Goal: Contribute content: Add original content to the website for others to see

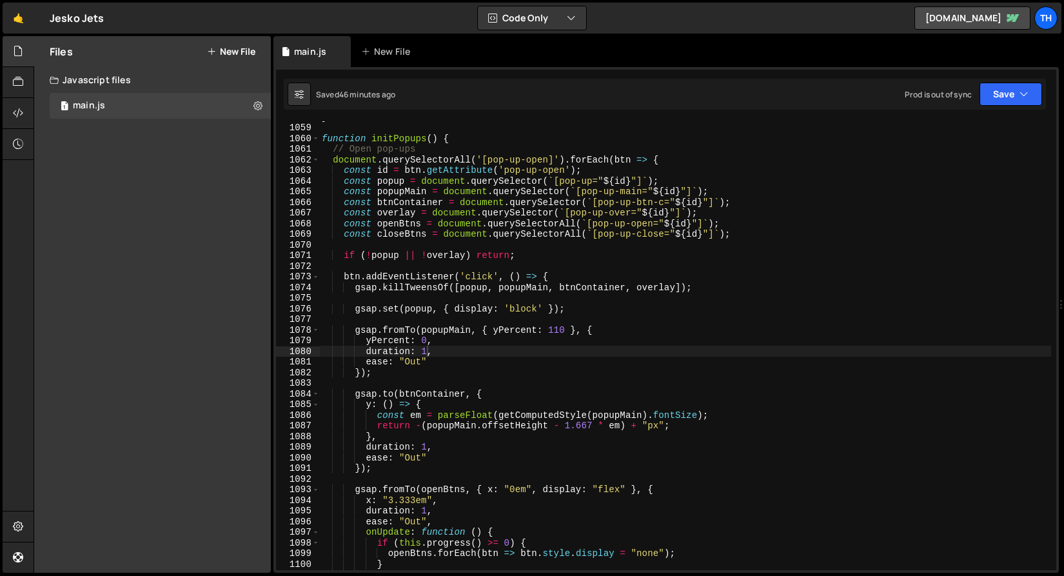
scroll to position [11252, 0]
click at [317, 142] on span at bounding box center [315, 138] width 7 height 11
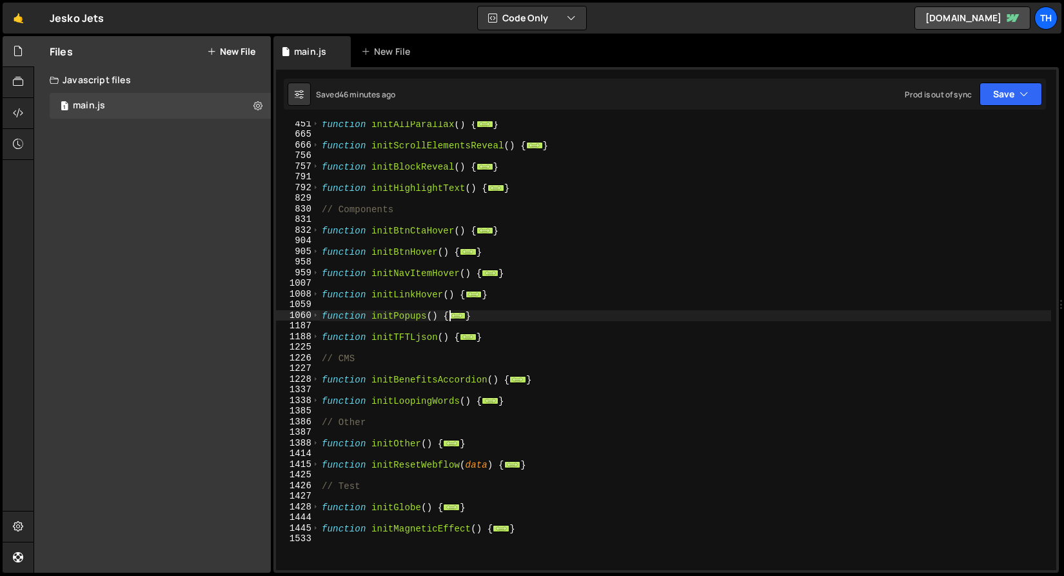
scroll to position [435, 0]
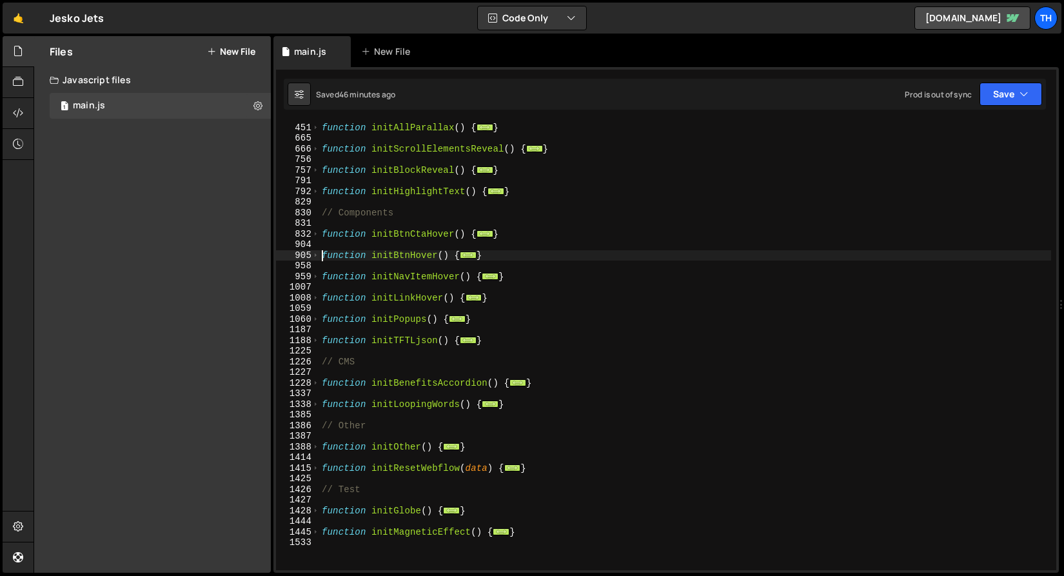
click at [320, 255] on div "function initAllParallax ( ) { ... } function initScrollElementsReveal ( ) { ..…" at bounding box center [685, 347] width 732 height 470
click at [314, 255] on span at bounding box center [315, 255] width 7 height 11
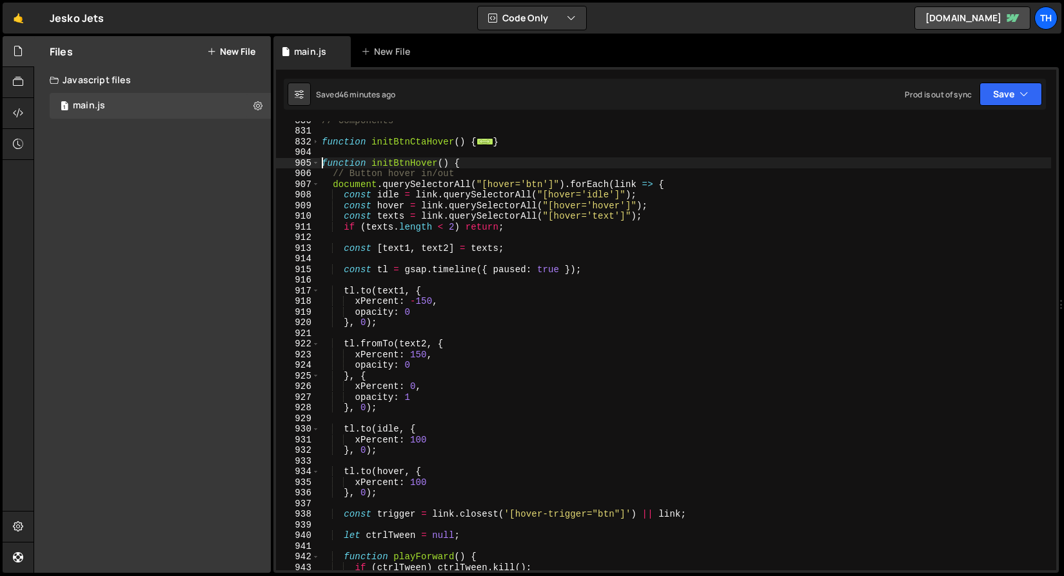
scroll to position [529, 0]
click at [420, 440] on div "// Components function initBtnCtaHover ( ) { ... } function initBtnHover ( ) { …" at bounding box center [685, 348] width 732 height 470
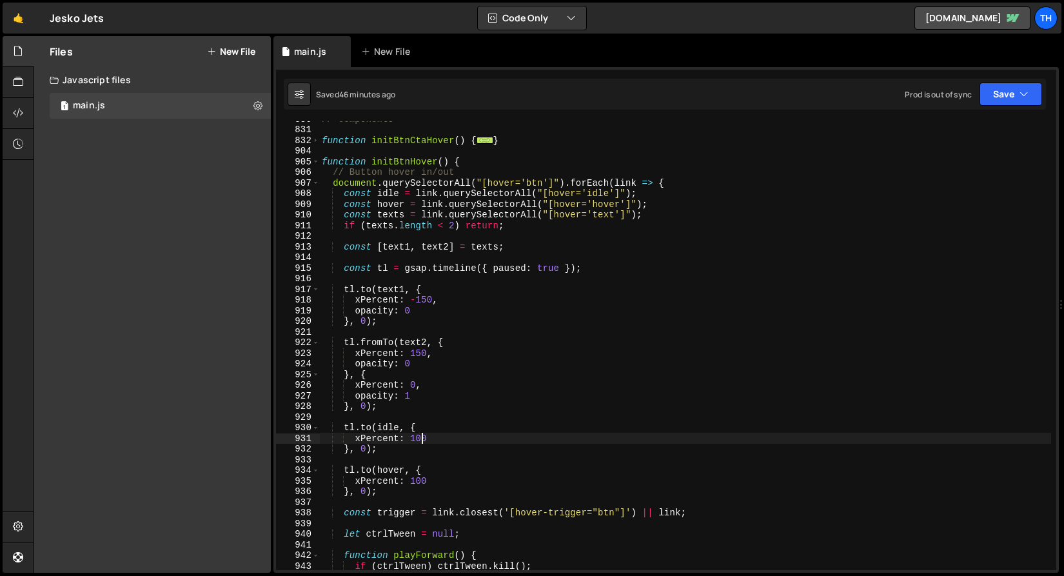
click at [420, 440] on div "// Components function initBtnCtaHover ( ) { ... } function initBtnHover ( ) { …" at bounding box center [685, 348] width 732 height 470
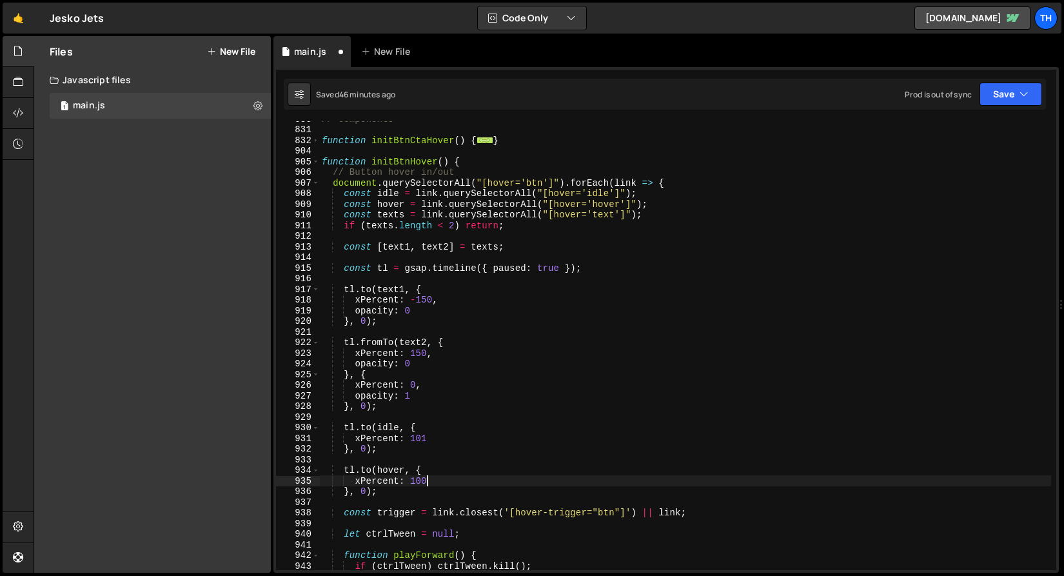
click at [425, 480] on div "// Components function initBtnCtaHover ( ) { ... } function initBtnHover ( ) { …" at bounding box center [685, 348] width 732 height 470
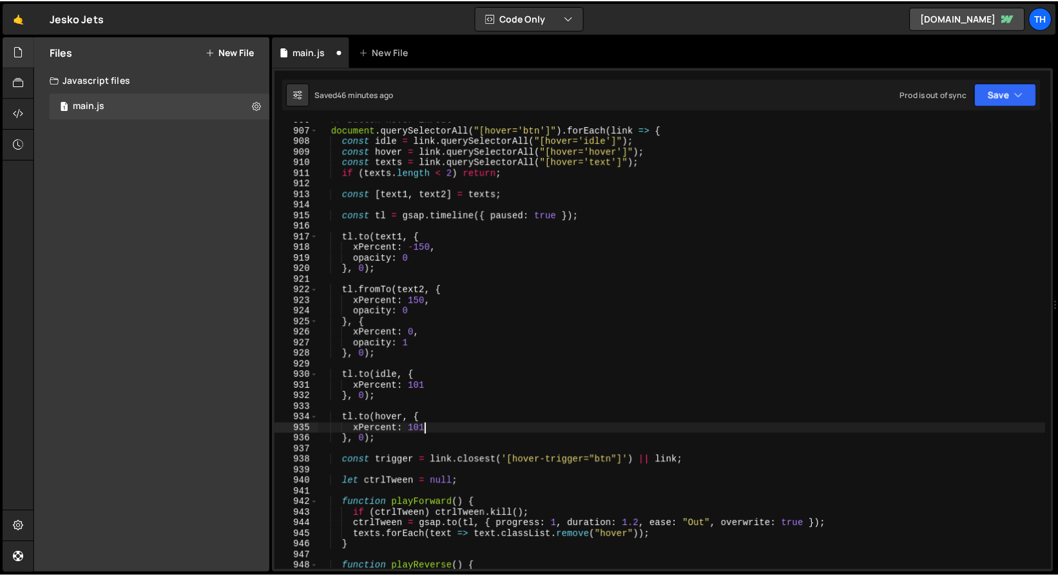
scroll to position [581, 0]
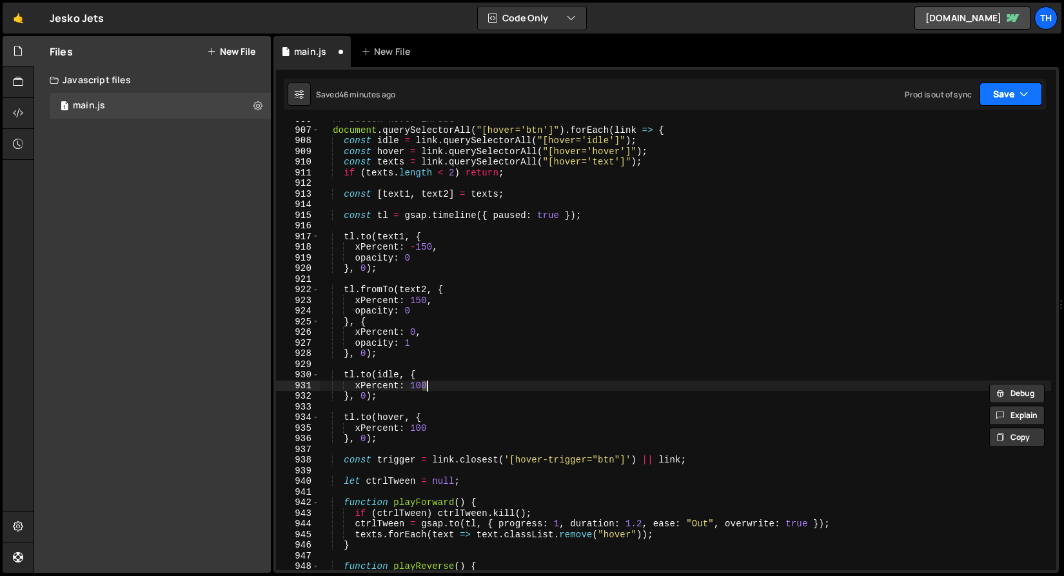
click at [999, 99] on button "Save" at bounding box center [1010, 94] width 63 height 23
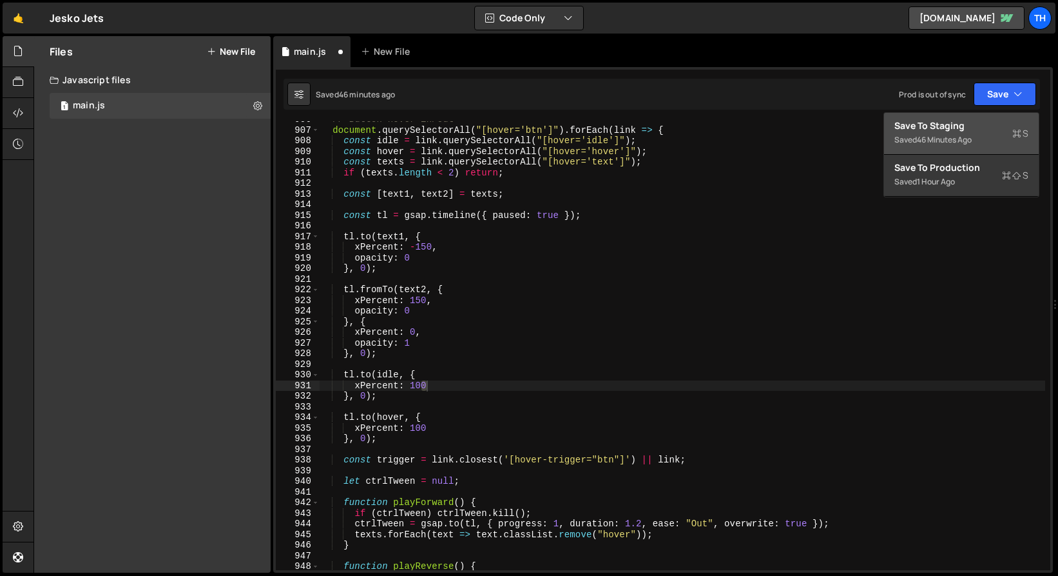
click at [991, 117] on button "Save to Staging S Saved 46 minutes ago" at bounding box center [961, 134] width 155 height 42
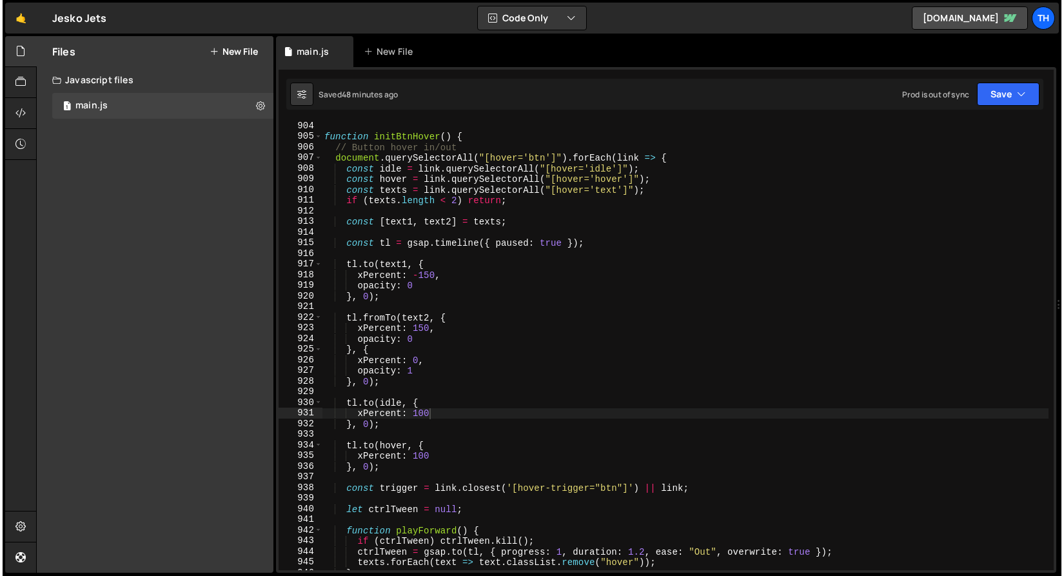
scroll to position [9574, 0]
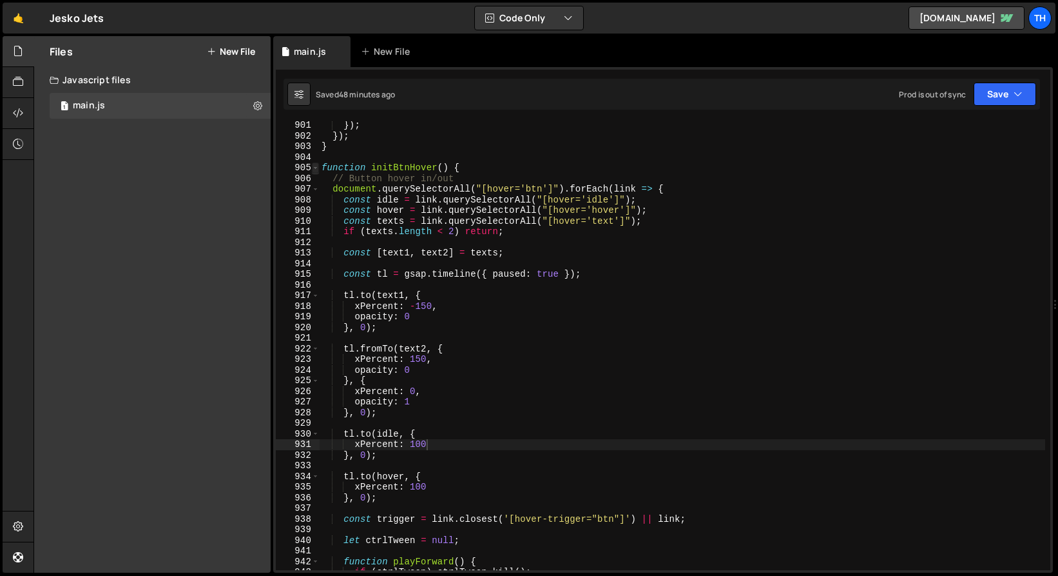
click at [315, 166] on span at bounding box center [315, 167] width 7 height 11
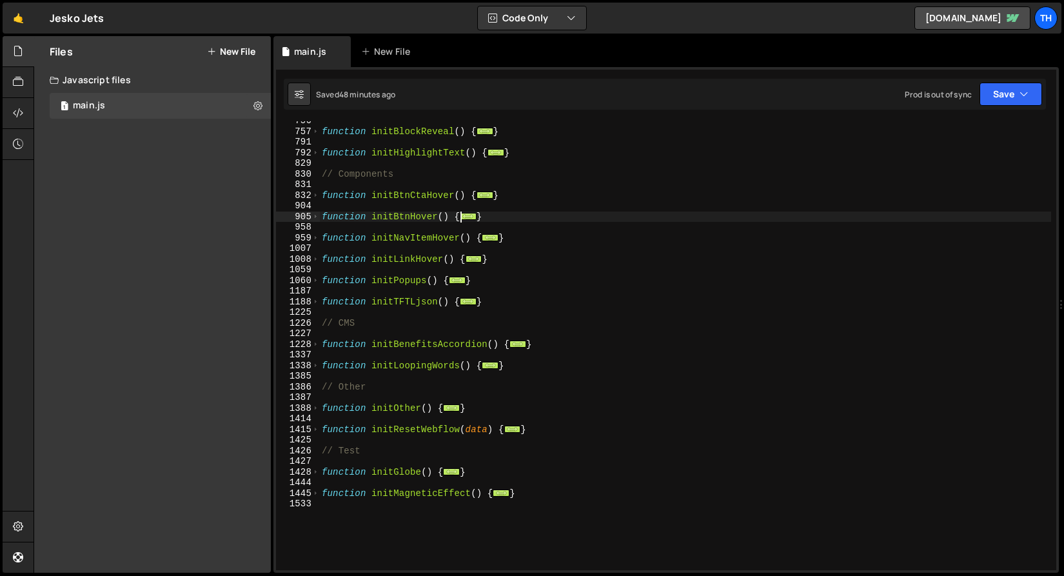
scroll to position [471, 0]
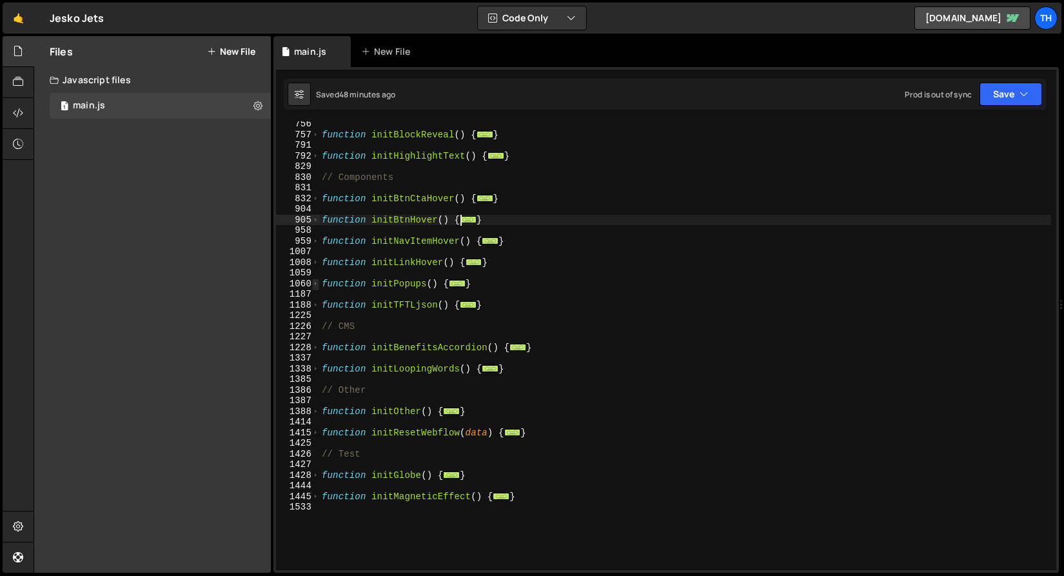
click at [313, 281] on span at bounding box center [315, 283] width 7 height 11
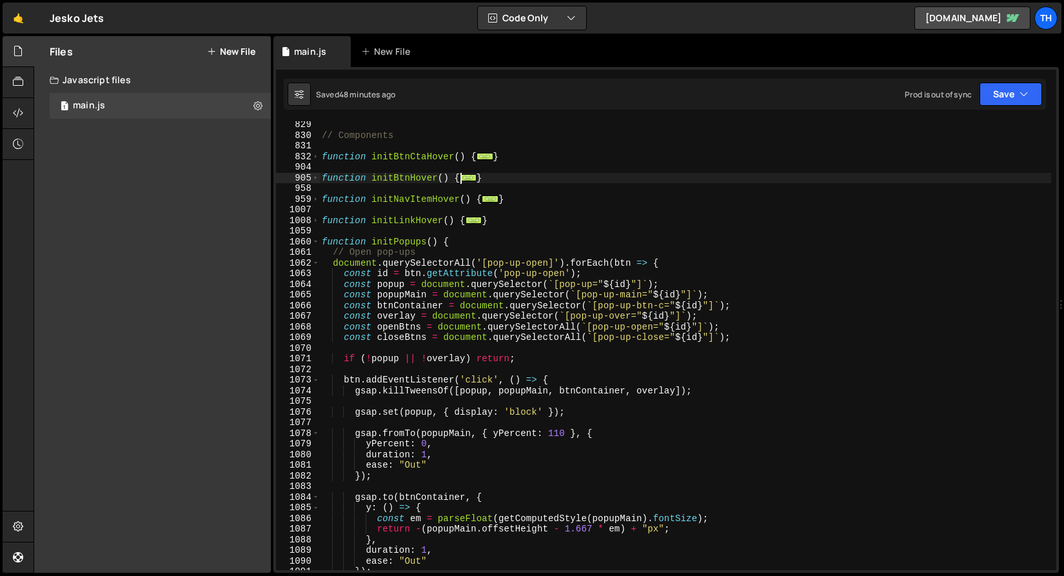
scroll to position [577, 0]
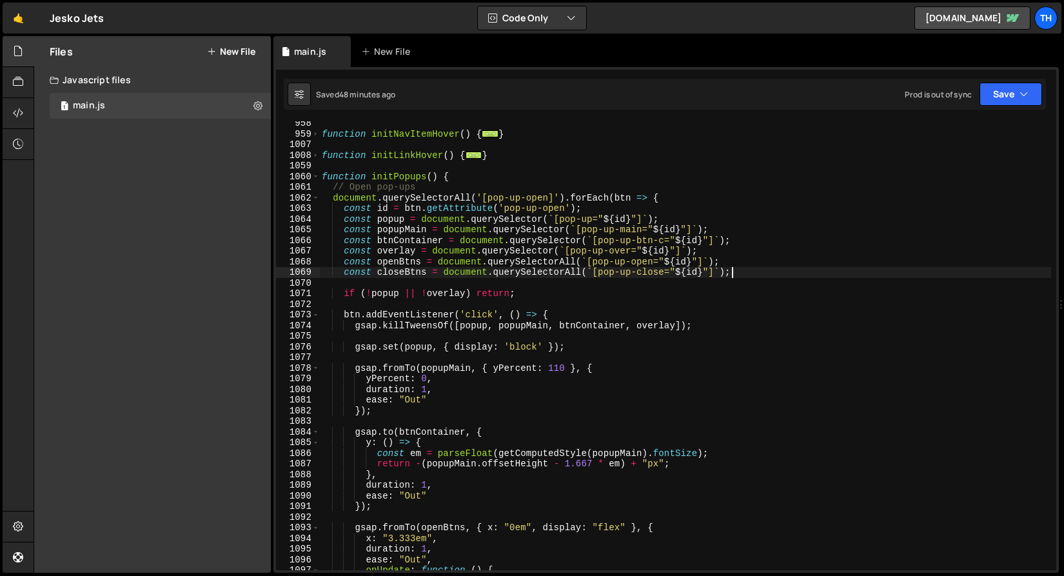
click at [748, 272] on div "function initNavItemHover ( ) { ... } function initLinkHover ( ) { ... } functi…" at bounding box center [685, 353] width 732 height 470
type textarea "const closeBtns = document.querySelectorAll(`[pop-up-close="${id}"]`);"
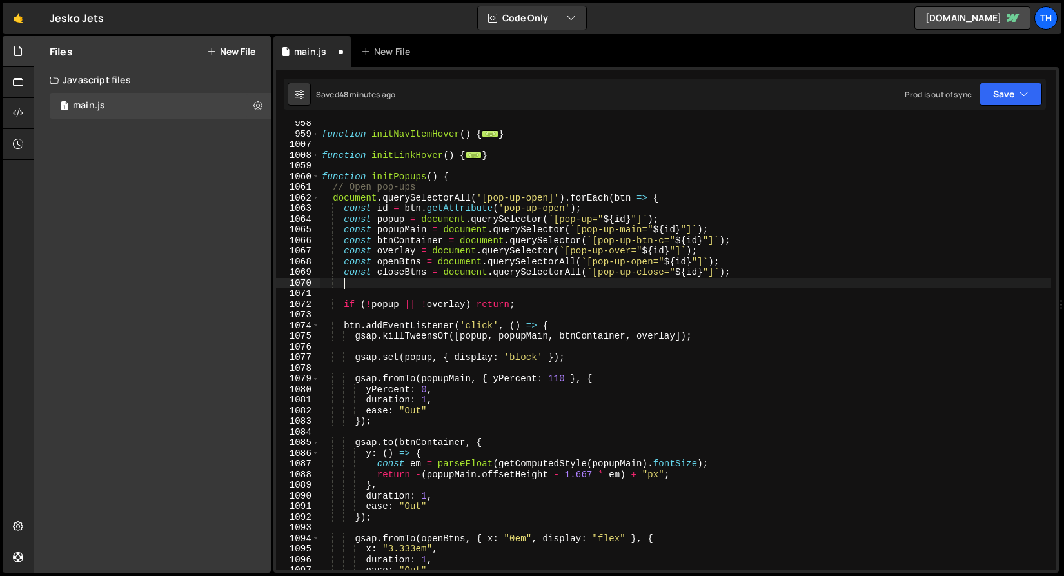
scroll to position [0, 1]
paste textarea "pop-up-success"
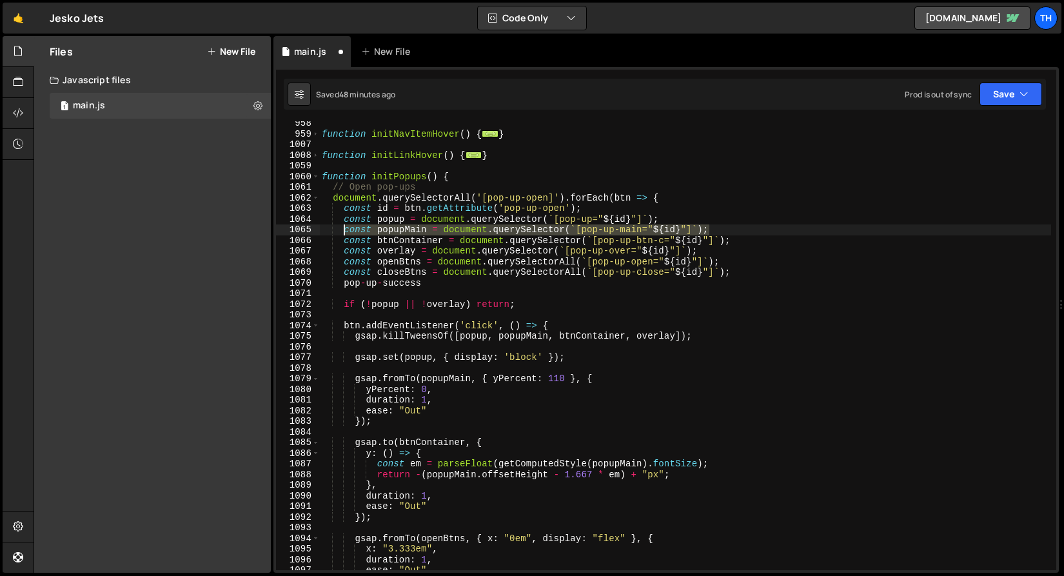
drag, startPoint x: 733, startPoint y: 226, endPoint x: 345, endPoint y: 234, distance: 388.1
click at [345, 234] on div "function initNavItemHover ( ) { ... } function initLinkHover ( ) { ... } functi…" at bounding box center [685, 353] width 732 height 470
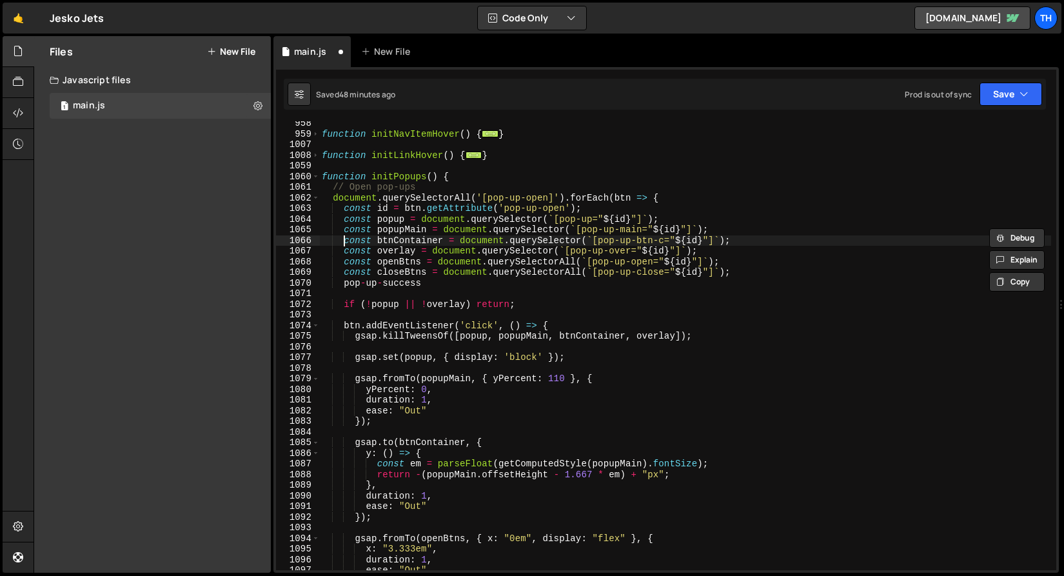
click at [739, 229] on div "function initNavItemHover ( ) { ... } function initLinkHover ( ) { ... } functi…" at bounding box center [685, 353] width 732 height 470
type textarea "const popupMain = document.querySelector(`[pop-up-main="${id}"]`);"
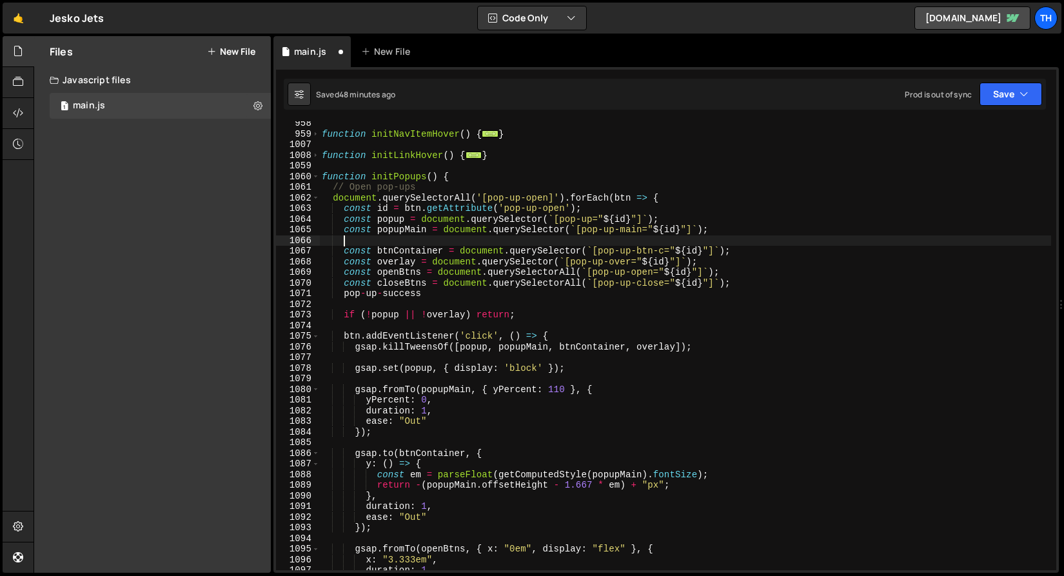
paste textarea "const popupMain = document.querySelector(`[pop-up-main="${id}"]`);"
drag, startPoint x: 407, startPoint y: 241, endPoint x: 428, endPoint y: 241, distance: 21.3
click at [428, 241] on div "function initNavItemHover ( ) { ... } function initLinkHover ( ) { ... } functi…" at bounding box center [685, 353] width 732 height 470
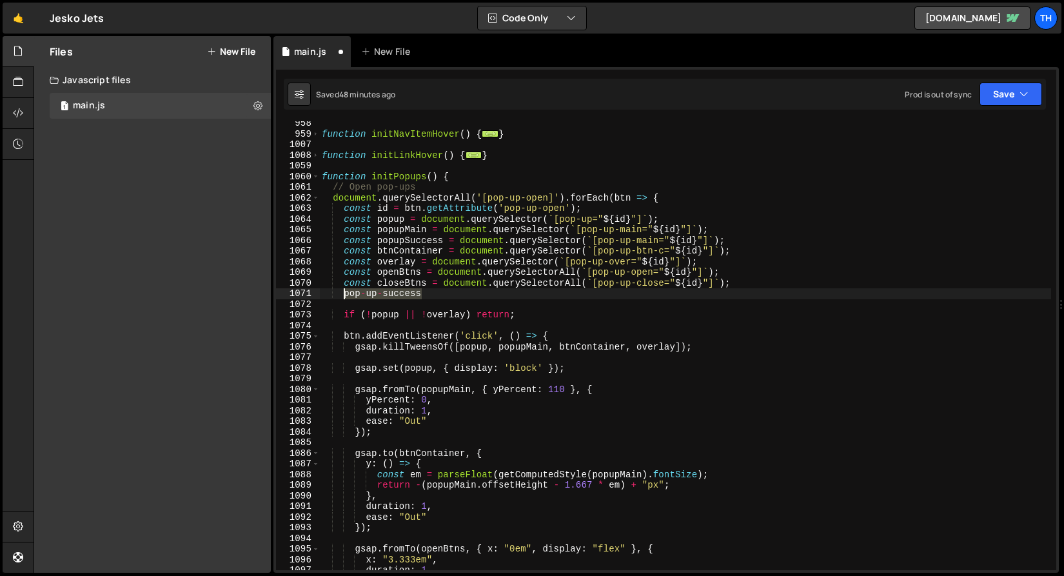
drag, startPoint x: 427, startPoint y: 298, endPoint x: 344, endPoint y: 295, distance: 82.6
click at [346, 295] on div "function initNavItemHover ( ) { ... } function initLinkHover ( ) { ... } functi…" at bounding box center [685, 353] width 732 height 470
type textarea "pop-up-success"
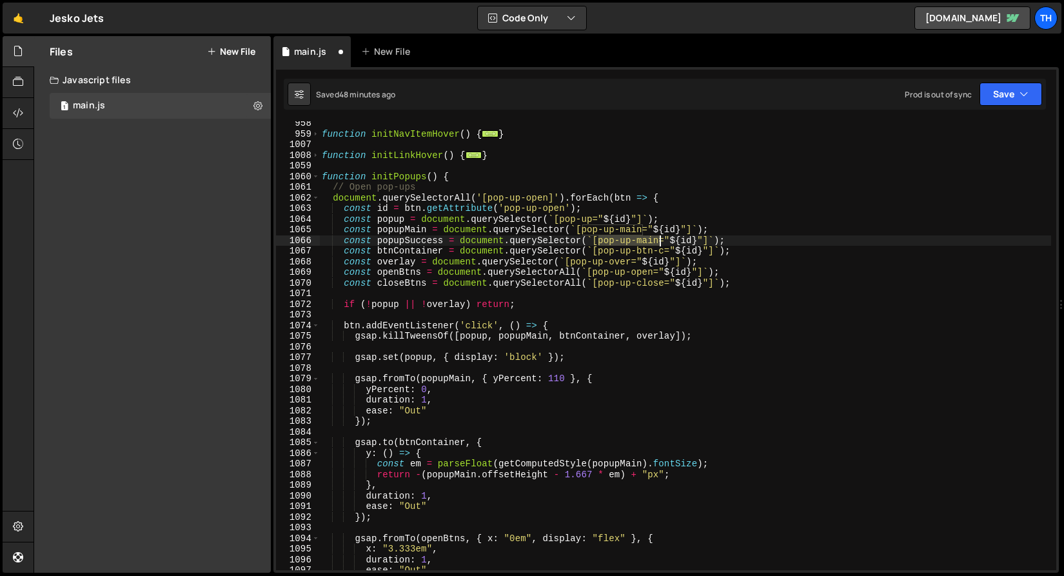
drag, startPoint x: 599, startPoint y: 242, endPoint x: 658, endPoint y: 240, distance: 58.7
click at [658, 240] on div "function initNavItemHover ( ) { ... } function initLinkHover ( ) { ... } functi…" at bounding box center [685, 353] width 732 height 470
paste textarea "success"
click at [621, 239] on div "function initNavItemHover ( ) { ... } function initLinkHover ( ) { ... } functi…" at bounding box center [685, 353] width 732 height 470
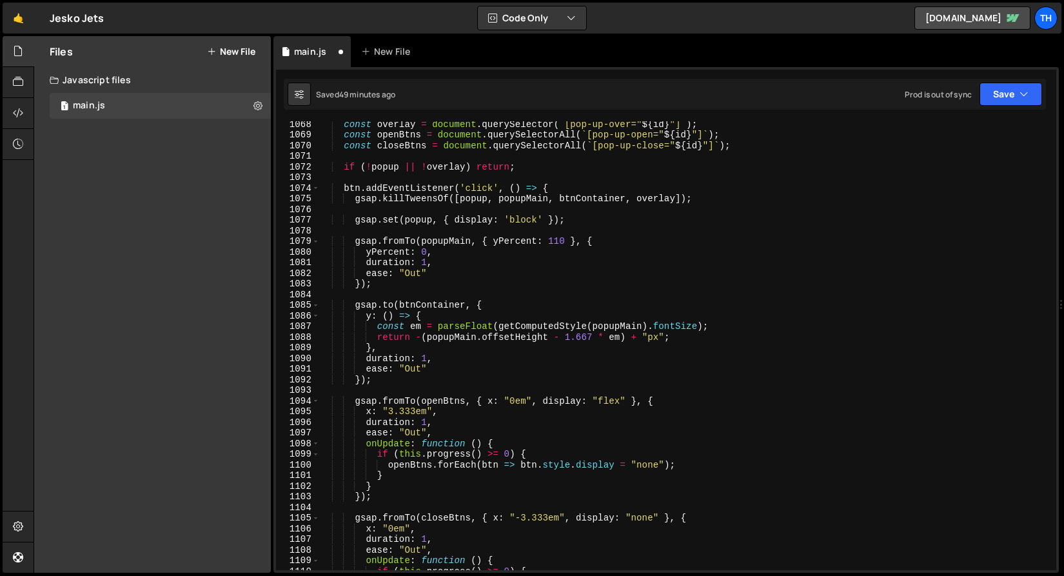
scroll to position [715, 0]
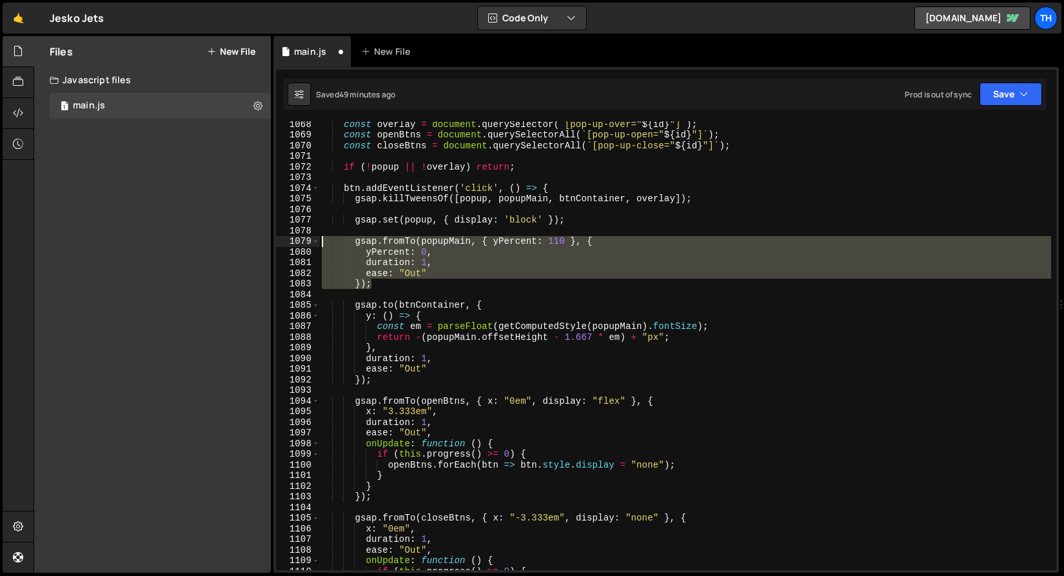
drag, startPoint x: 405, startPoint y: 282, endPoint x: 305, endPoint y: 242, distance: 107.4
click at [305, 242] on div "const popupSuccess = document.querySelector(`[pop-up-success="${id}"]`); 1068 1…" at bounding box center [666, 345] width 780 height 449
click at [401, 285] on div "const overlay = document . querySelector ( ` [pop-up-over=" ${ id } "] ` ) ; co…" at bounding box center [685, 345] width 732 height 449
type textarea "});"
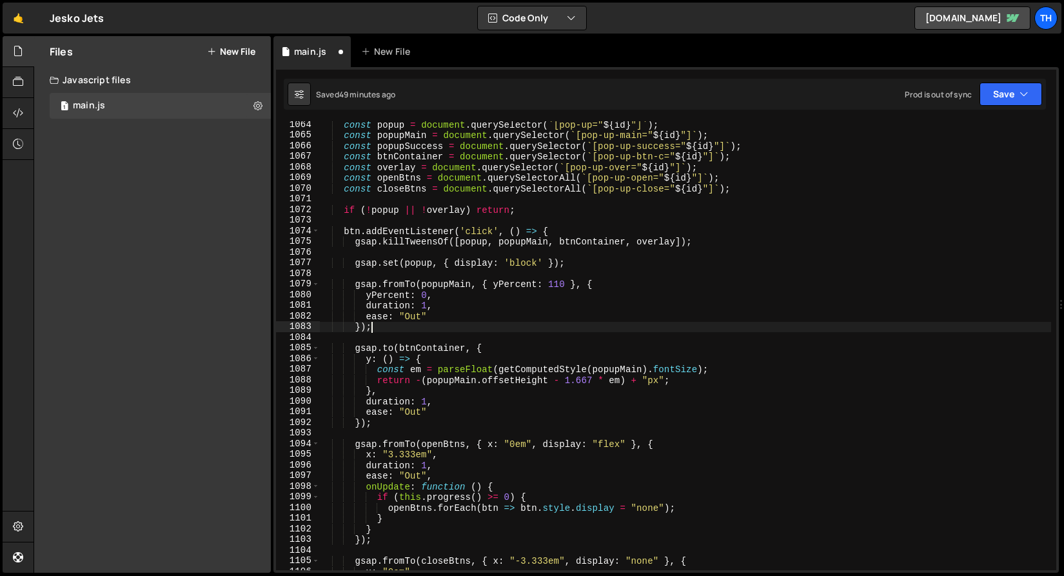
scroll to position [579, 0]
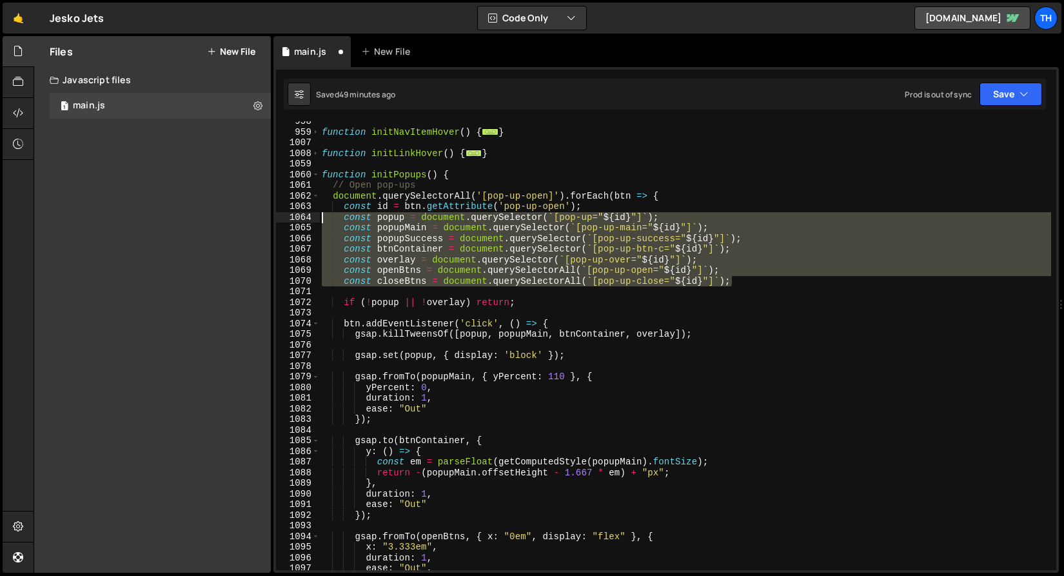
drag, startPoint x: 744, startPoint y: 282, endPoint x: 241, endPoint y: 218, distance: 506.9
click at [241, 218] on div "Files New File Javascript files 1 main.js 0 CSS files Copy share link Edit File…" at bounding box center [549, 304] width 1030 height 537
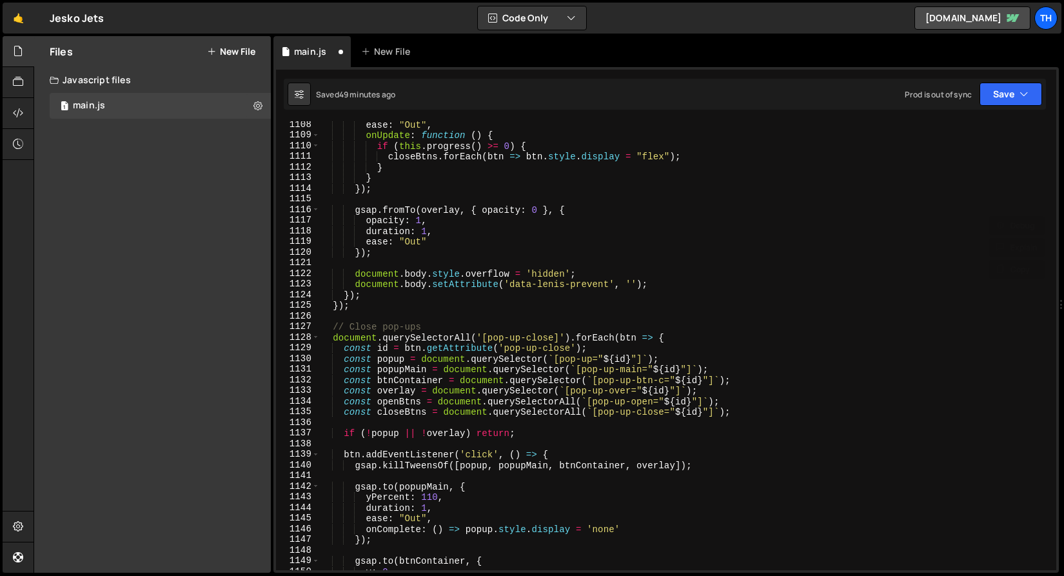
scroll to position [1163, 0]
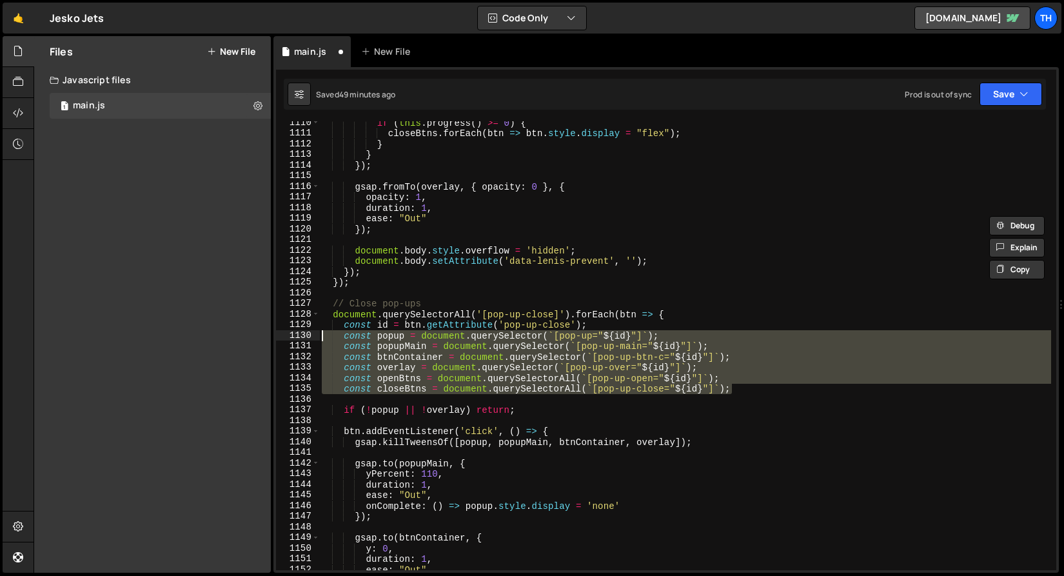
drag, startPoint x: 748, startPoint y: 389, endPoint x: 298, endPoint y: 336, distance: 453.7
click at [298, 336] on div "const popup = document.querySelector(`[pop-up="${id}"]`); const popupMain = doc…" at bounding box center [666, 345] width 780 height 449
paste textarea "closeBtns = document.querySelectorAll(`[pop-up-close"
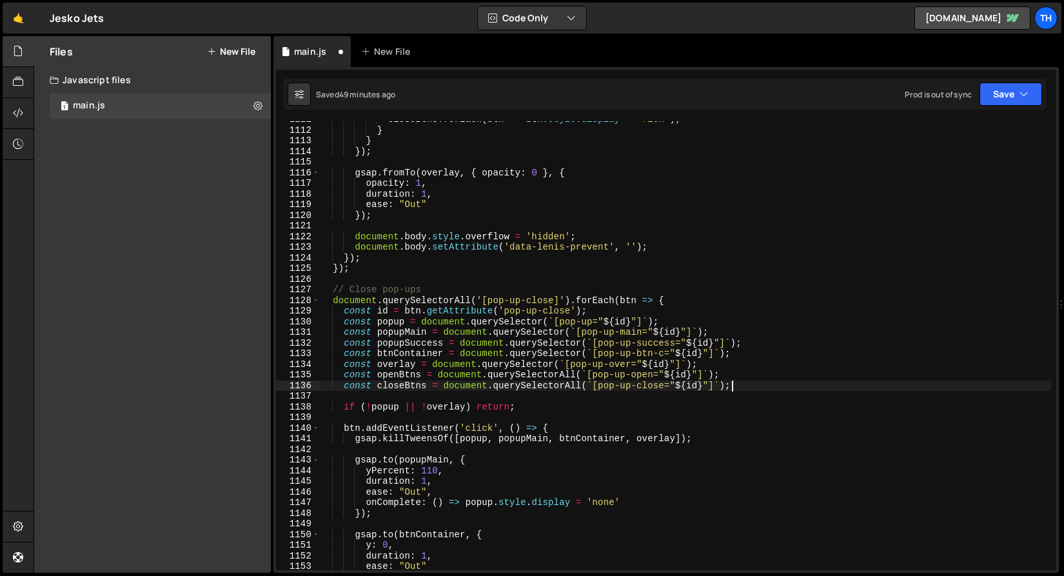
scroll to position [1180, 0]
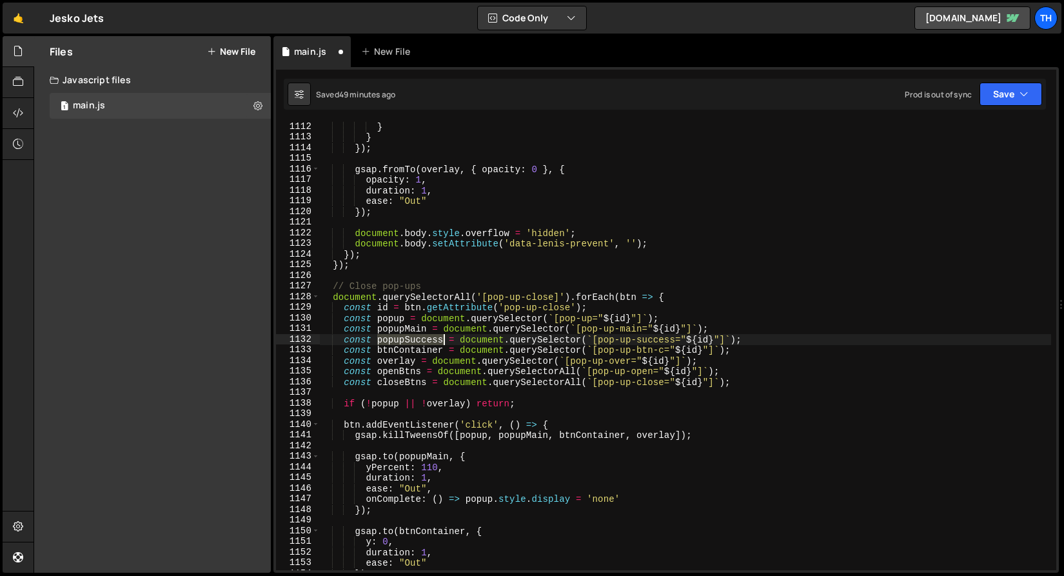
drag, startPoint x: 377, startPoint y: 342, endPoint x: 443, endPoint y: 342, distance: 65.8
click at [444, 342] on div "} } }) ; gsap . fromTo ( overlay , { opacity : 0 } , { opacity : 1 , duration :…" at bounding box center [685, 356] width 732 height 470
click at [556, 436] on div "} } }) ; gsap . fromTo ( overlay , { opacity : 0 } , { opacity : 1 , duration :…" at bounding box center [685, 356] width 732 height 470
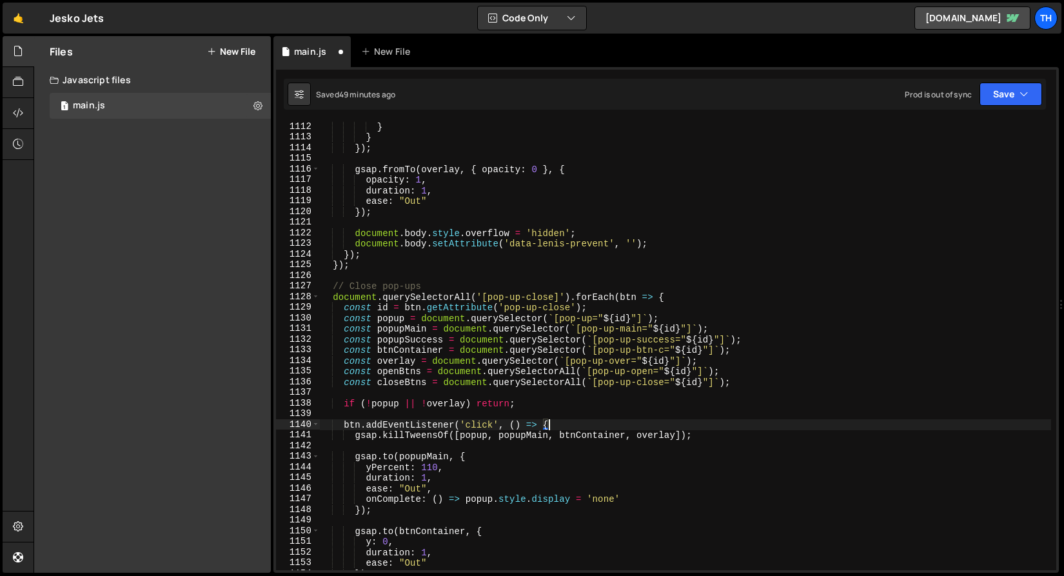
click at [556, 429] on div "} } }) ; gsap . fromTo ( overlay , { opacity : 0 } , { opacity : 1 , duration :…" at bounding box center [685, 356] width 732 height 470
click at [560, 434] on div "} } }) ; gsap . fromTo ( overlay , { opacity : 0 } , { opacity : 1 , duration :…" at bounding box center [685, 356] width 732 height 470
paste textarea "popupSuccess"
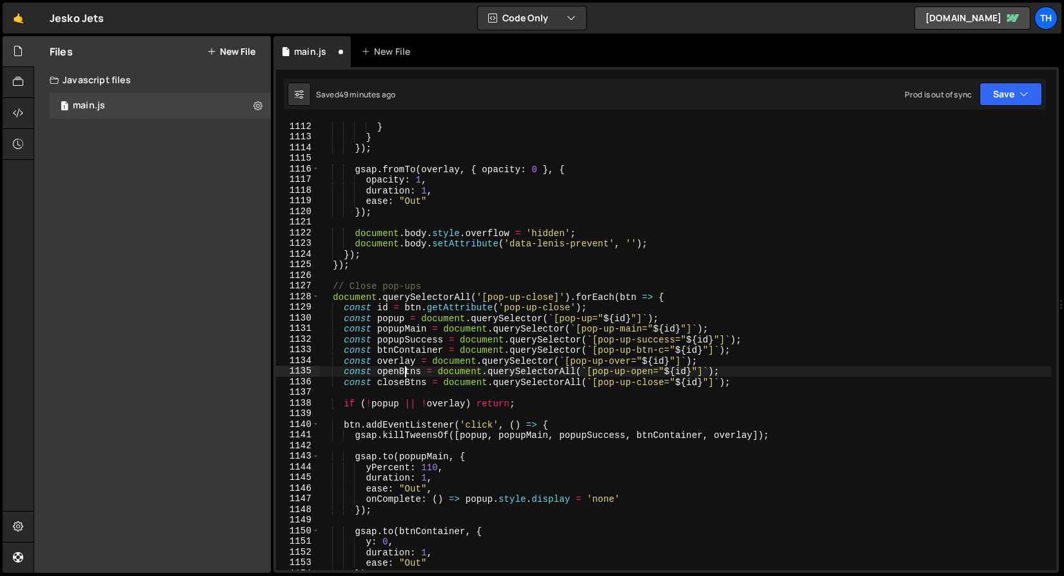
click at [402, 373] on div "} } }) ; gsap . fromTo ( overlay , { opacity : 0 } , { opacity : 1 , duration :…" at bounding box center [685, 356] width 732 height 470
click at [408, 371] on div "} } }) ; gsap . fromTo ( overlay , { opacity : 0 } , { opacity : 1 , duration :…" at bounding box center [685, 356] width 732 height 470
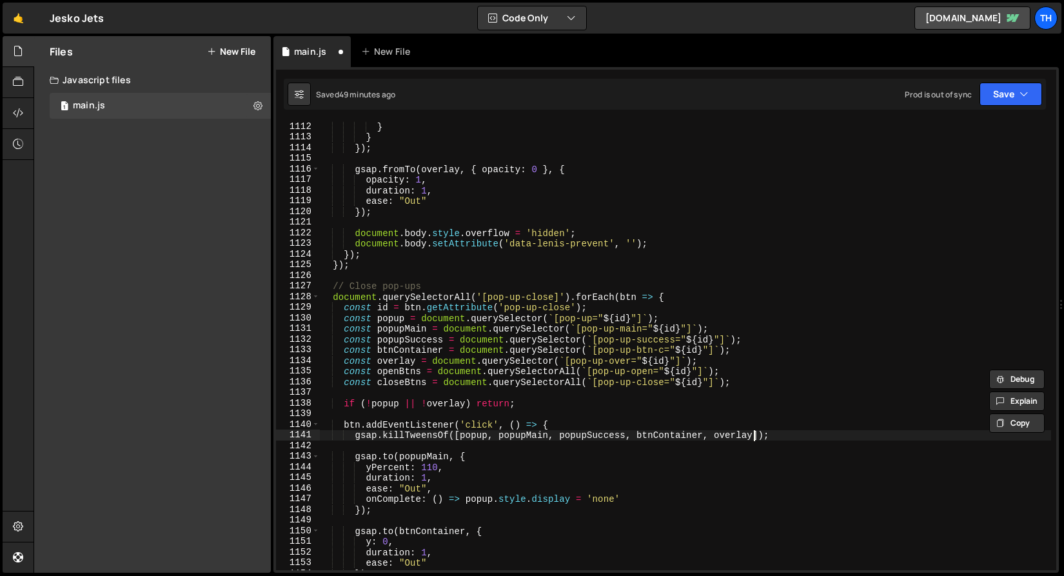
click at [756, 435] on div "} } }) ; gsap . fromTo ( overlay , { opacity : 0 } , { opacity : 1 , duration :…" at bounding box center [685, 356] width 732 height 470
paste textarea "openBtns"
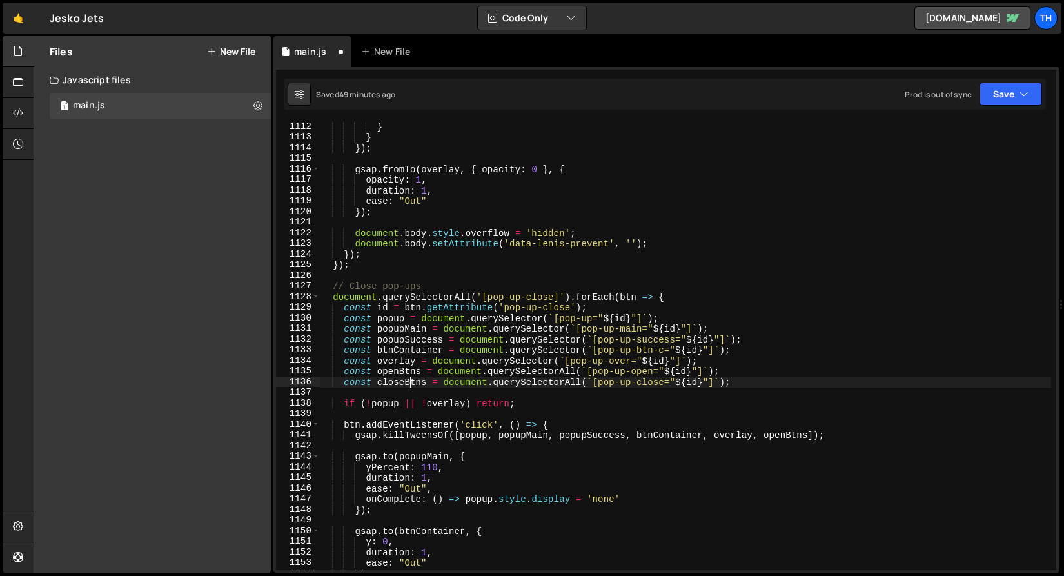
click at [413, 378] on div "} } }) ; gsap . fromTo ( overlay , { opacity : 0 } , { opacity : 1 , duration :…" at bounding box center [685, 356] width 732 height 470
click at [806, 433] on div "} } }) ; gsap . fromTo ( overlay , { opacity : 0 } , { opacity : 1 , duration :…" at bounding box center [685, 356] width 732 height 470
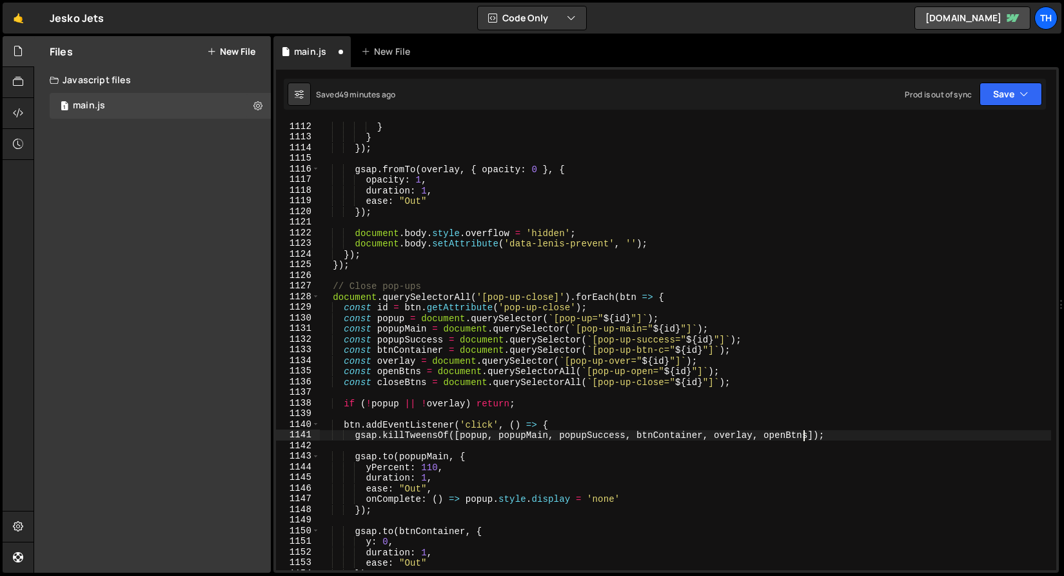
scroll to position [0, 34]
paste textarea "closeBtns"
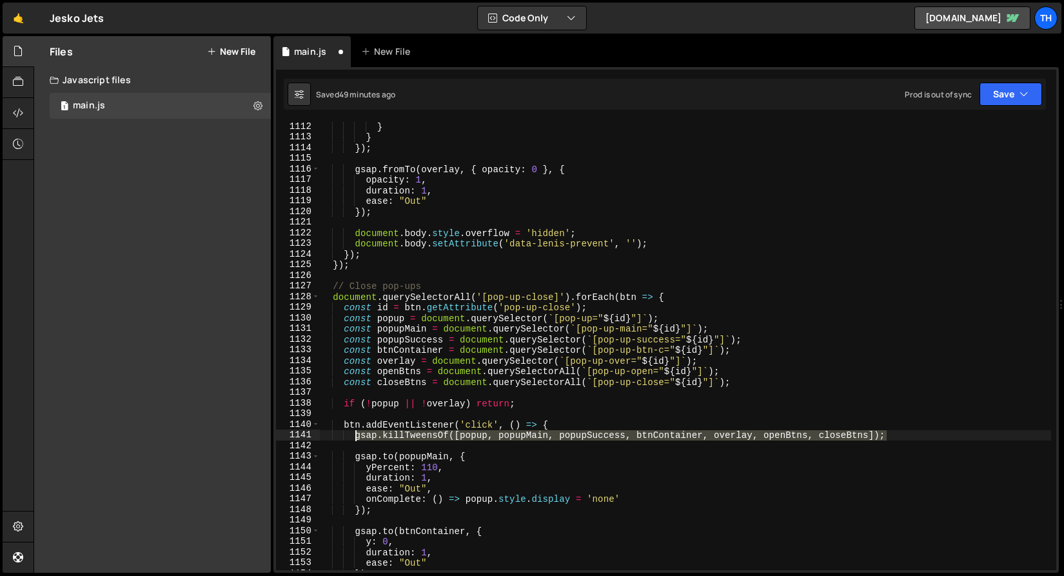
drag, startPoint x: 892, startPoint y: 437, endPoint x: 355, endPoint y: 436, distance: 537.0
click at [355, 436] on div "} } }) ; gsap . fromTo ( overlay , { opacity : 0 } , { opacity : 1 , duration :…" at bounding box center [685, 356] width 732 height 470
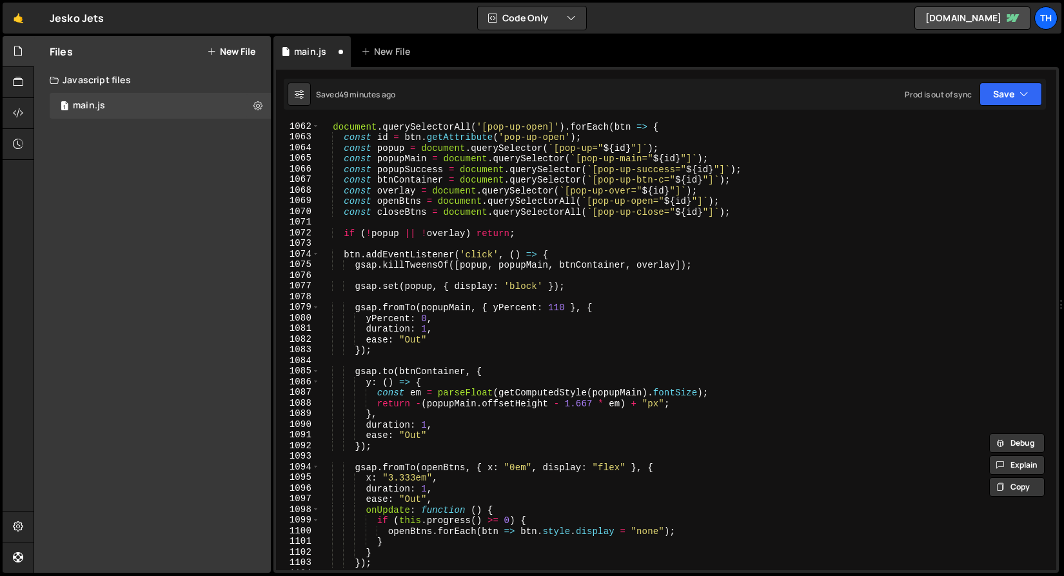
scroll to position [648, 0]
drag, startPoint x: 355, startPoint y: 261, endPoint x: 734, endPoint y: 265, distance: 379.1
click at [734, 265] on div "document . querySelectorAll ( '[pop-up-open]' ) . forEach ( btn => { const id =…" at bounding box center [685, 356] width 732 height 470
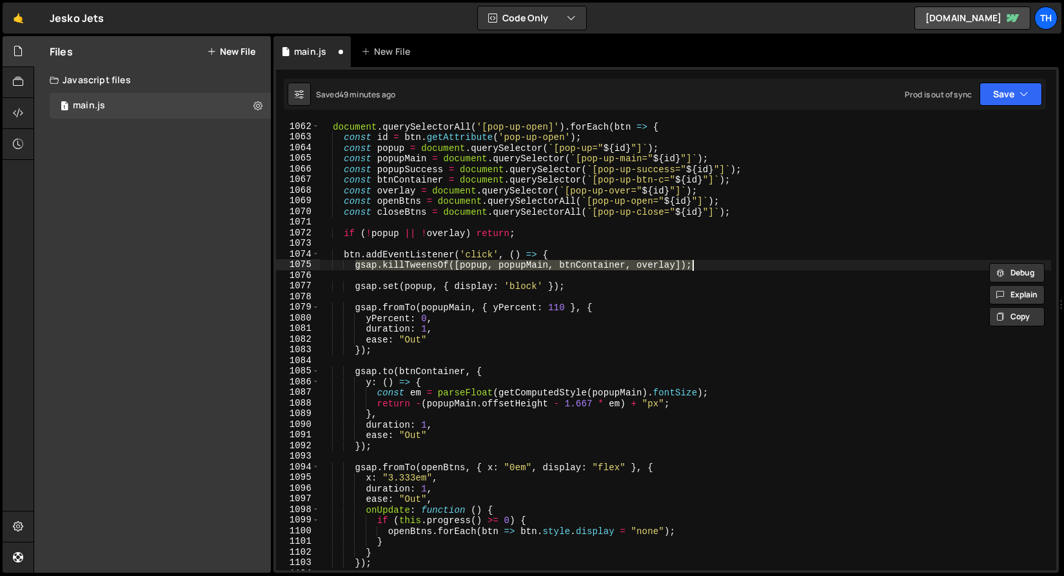
scroll to position [0, 25]
paste textarea "popupSuccess, btnContainer, overlay, openBtns, closeBtns"
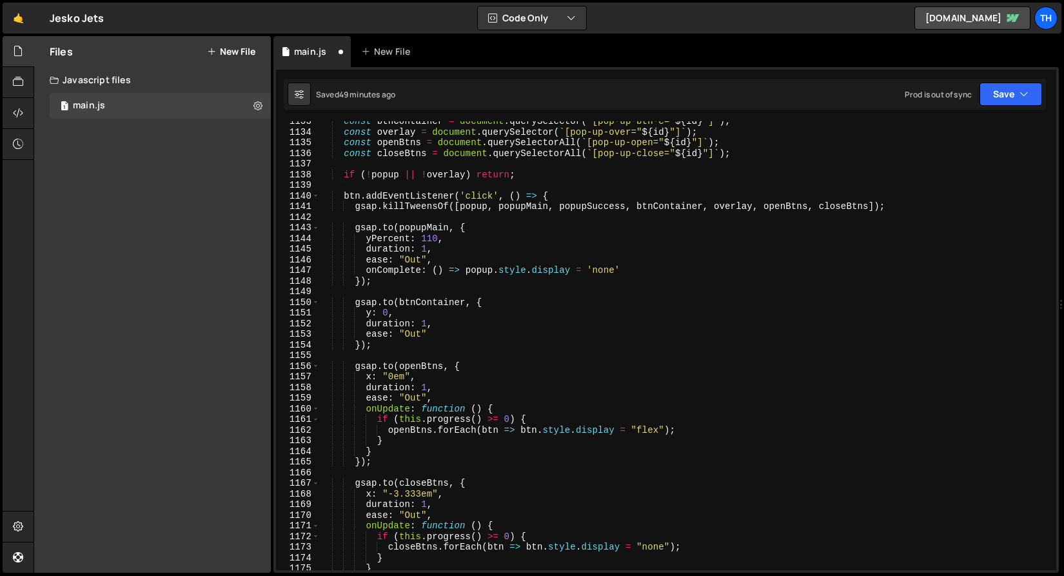
scroll to position [1416, 0]
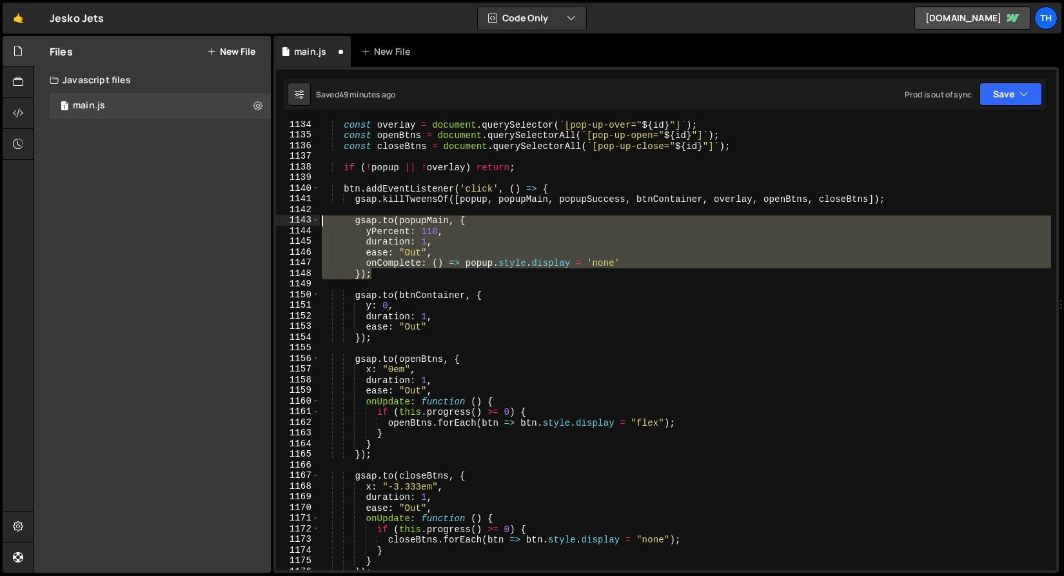
drag, startPoint x: 401, startPoint y: 268, endPoint x: 274, endPoint y: 220, distance: 135.9
click at [274, 220] on div "gsap.killTweensOf([popup, popupMain, popupSuccess, btnContainer, overlay, openB…" at bounding box center [665, 319] width 785 height 505
type textarea "gsap.to(popupMain, { yPercent: 110,"
click at [408, 282] on div "const overlay = document . querySelector ( ` [pop-up-over=" ${ id } "] ` ) ; co…" at bounding box center [685, 354] width 732 height 470
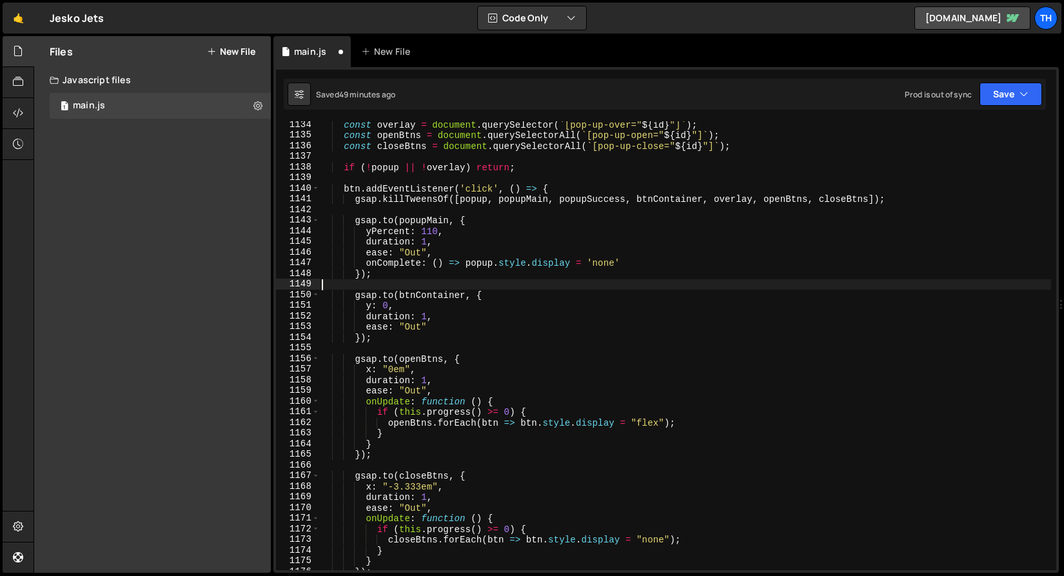
scroll to position [0, 0]
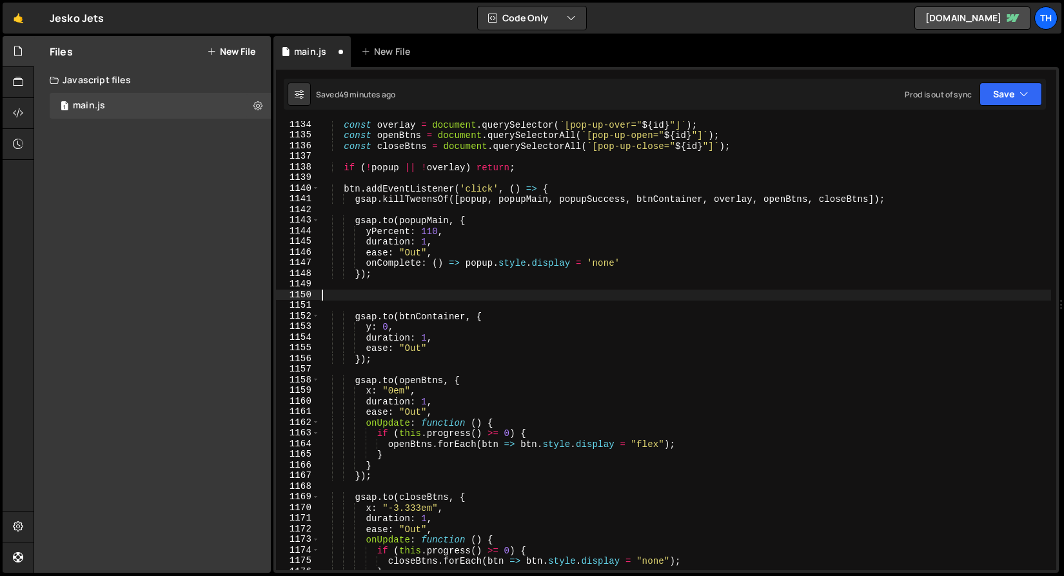
paste textarea "});"
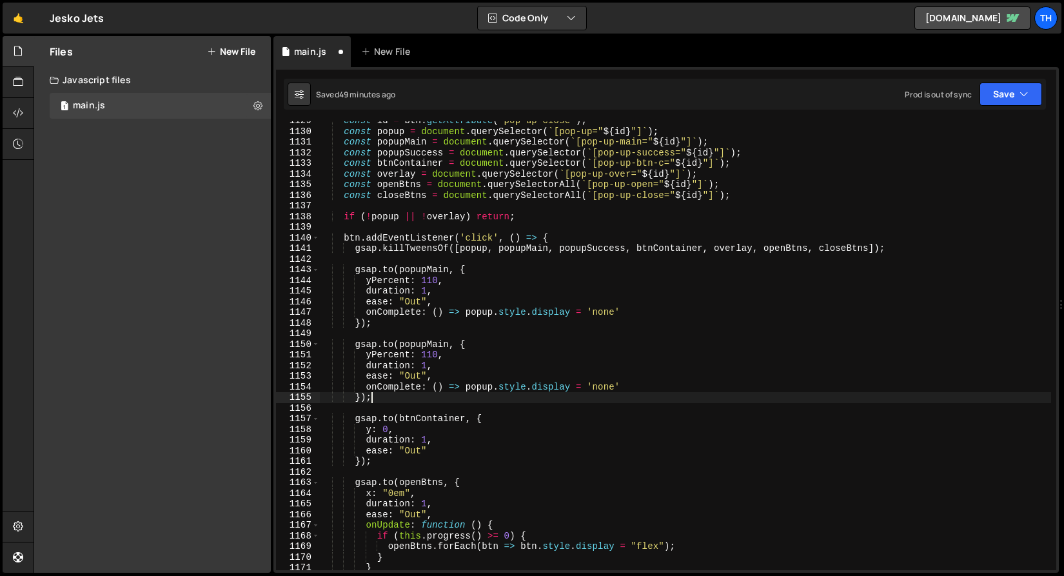
scroll to position [1365, 0]
click at [409, 159] on div "const id = btn . getAttribute ( 'pop-up-close' ) ; const popup = document . que…" at bounding box center [685, 353] width 732 height 470
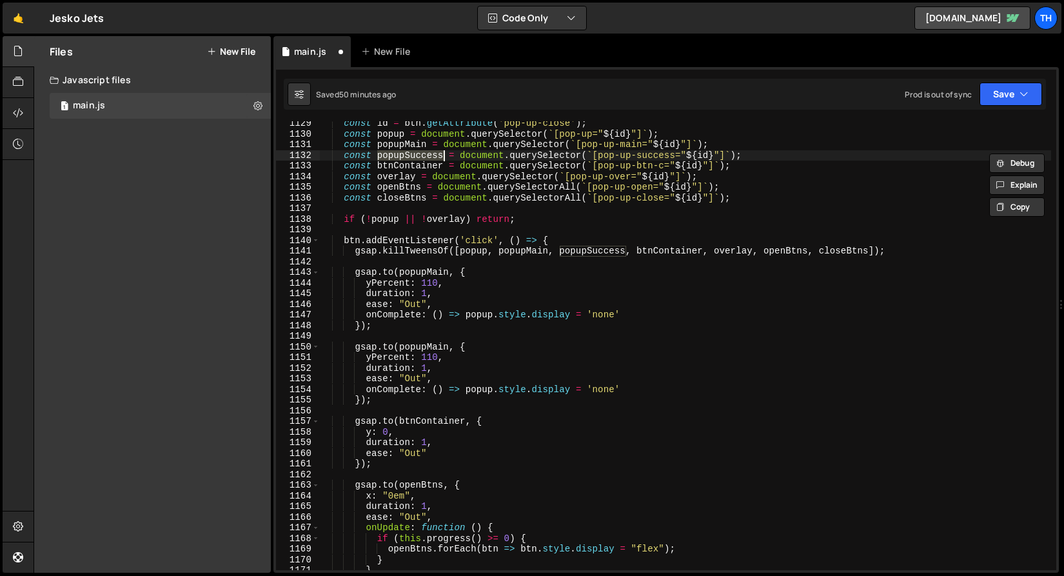
click at [421, 344] on div "const id = btn . getAttribute ( 'pop-up-close' ) ; const popup = document . que…" at bounding box center [685, 353] width 732 height 470
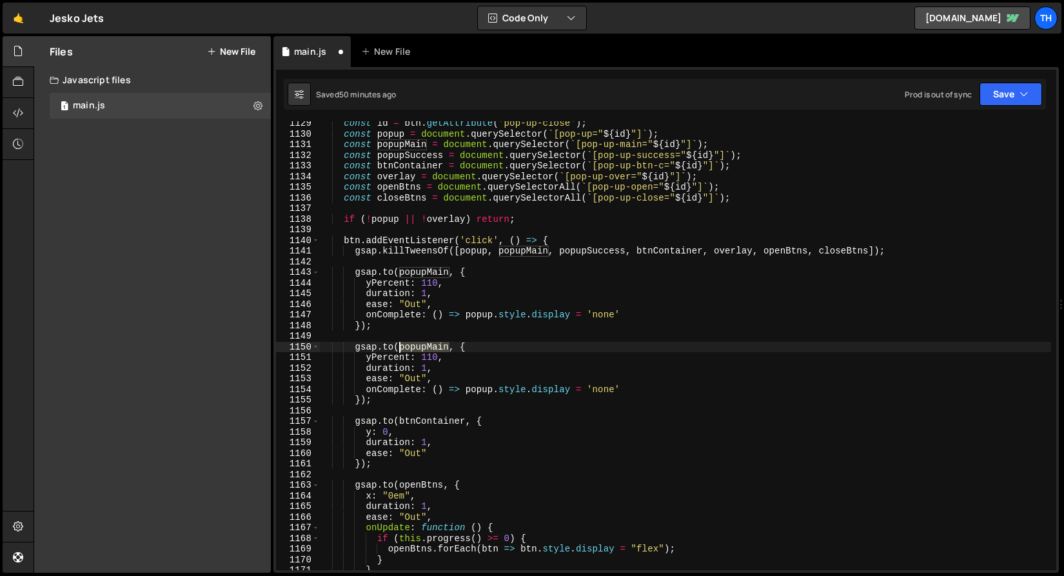
click at [421, 344] on div "const id = btn . getAttribute ( 'pop-up-close' ) ; const popup = document . que…" at bounding box center [685, 353] width 732 height 470
paste textarea "Success"
click at [382, 371] on div "const id = btn . getAttribute ( 'pop-up-close' ) ; const popup = document . que…" at bounding box center [685, 353] width 732 height 470
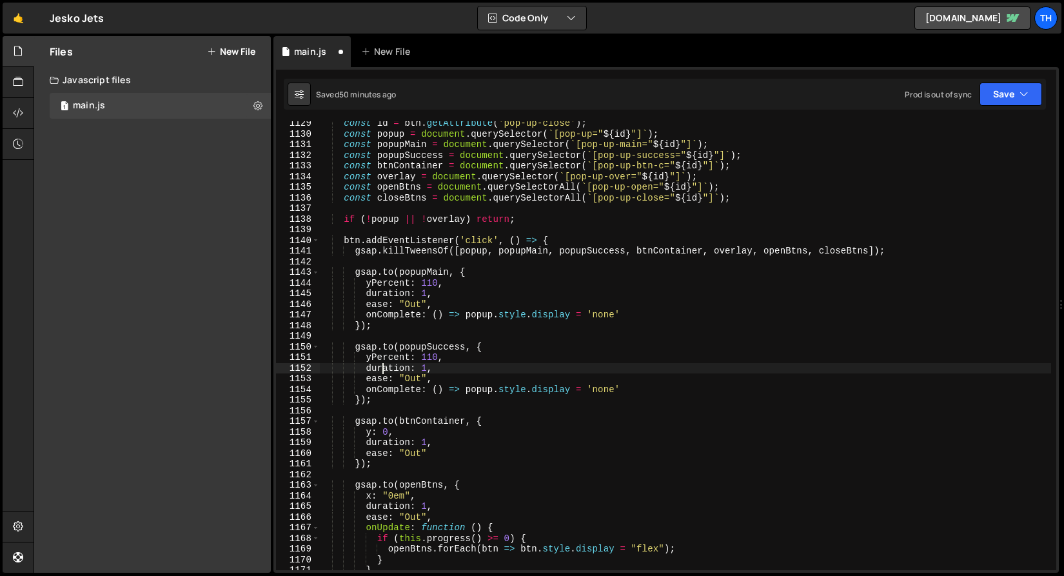
click at [382, 371] on div "const id = btn . getAttribute ( 'pop-up-close' ) ; const popup = document . que…" at bounding box center [685, 353] width 732 height 470
drag, startPoint x: 437, startPoint y: 371, endPoint x: 465, endPoint y: 355, distance: 32.3
click at [465, 355] on div "const id = btn . getAttribute ( 'pop-up-close' ) ; const popup = document . que…" at bounding box center [685, 353] width 732 height 470
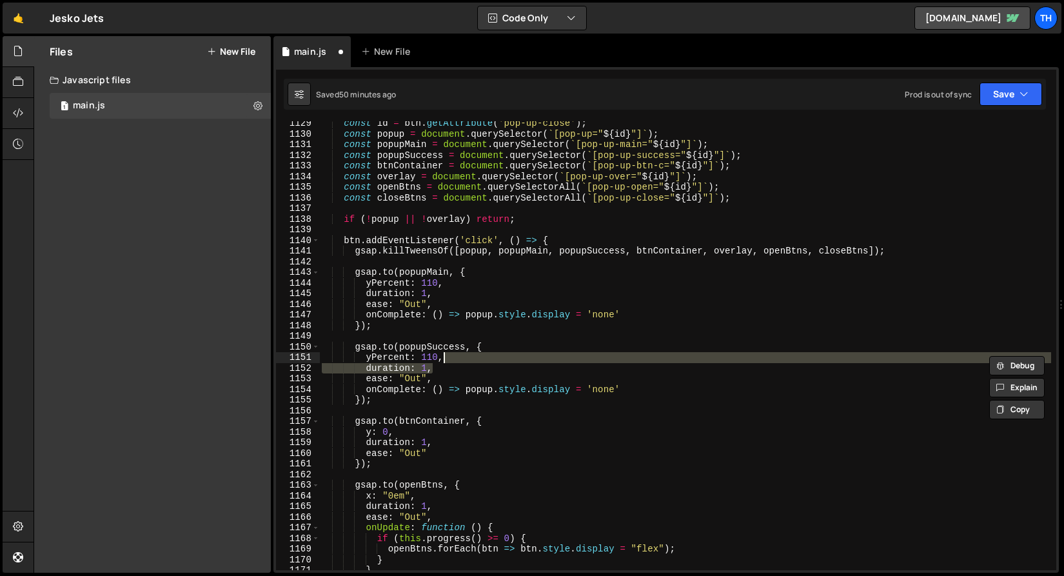
click at [465, 355] on div "const id = btn . getAttribute ( 'pop-up-close' ) ; const popup = document . que…" at bounding box center [685, 345] width 732 height 449
type textarea "yPercent: 110,"
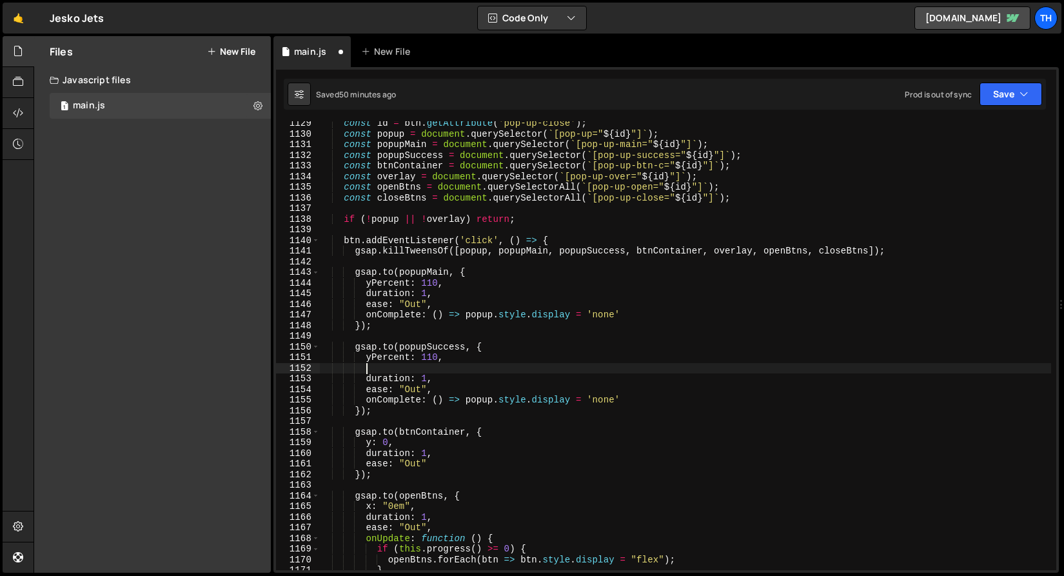
scroll to position [0, 2]
paste textarea "rotate: 25,"
drag, startPoint x: 365, startPoint y: 356, endPoint x: 469, endPoint y: 356, distance: 103.8
click at [469, 356] on div "const id = btn . getAttribute ( 'pop-up-close' ) ; const popup = document . que…" at bounding box center [685, 353] width 732 height 470
paste textarea ": '110vh'"
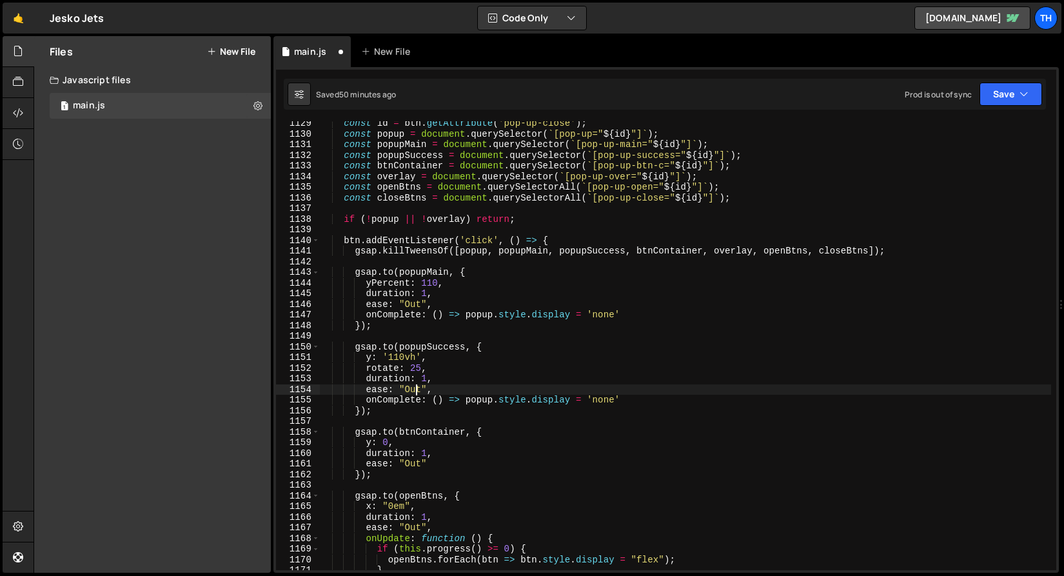
click at [414, 392] on div "const id = btn . getAttribute ( 'pop-up-close' ) ; const popup = document . que…" at bounding box center [685, 353] width 732 height 470
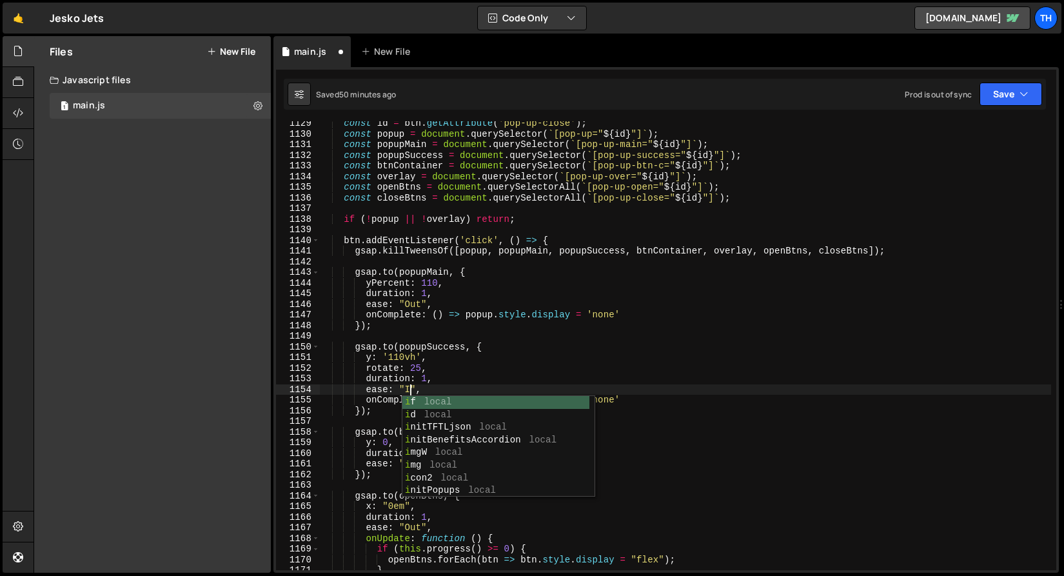
scroll to position [0, 6]
click at [520, 402] on div "in itTFTLjson local in itBenefitsAccordion local in itPopups local In Out local…" at bounding box center [495, 459] width 187 height 126
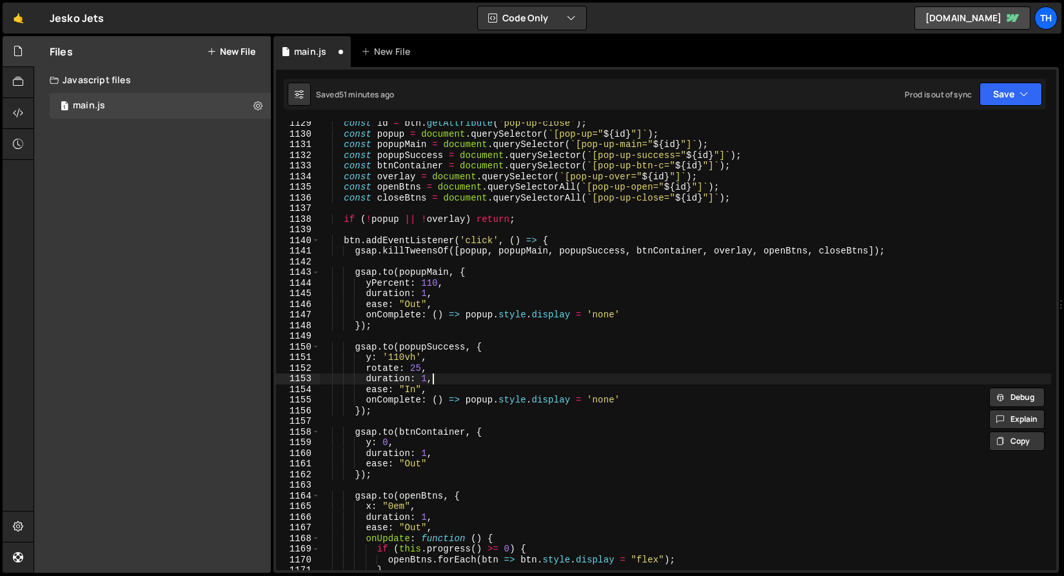
click at [460, 382] on div "const id = btn . getAttribute ( 'pop-up-close' ) ; const popup = document . que…" at bounding box center [685, 353] width 732 height 470
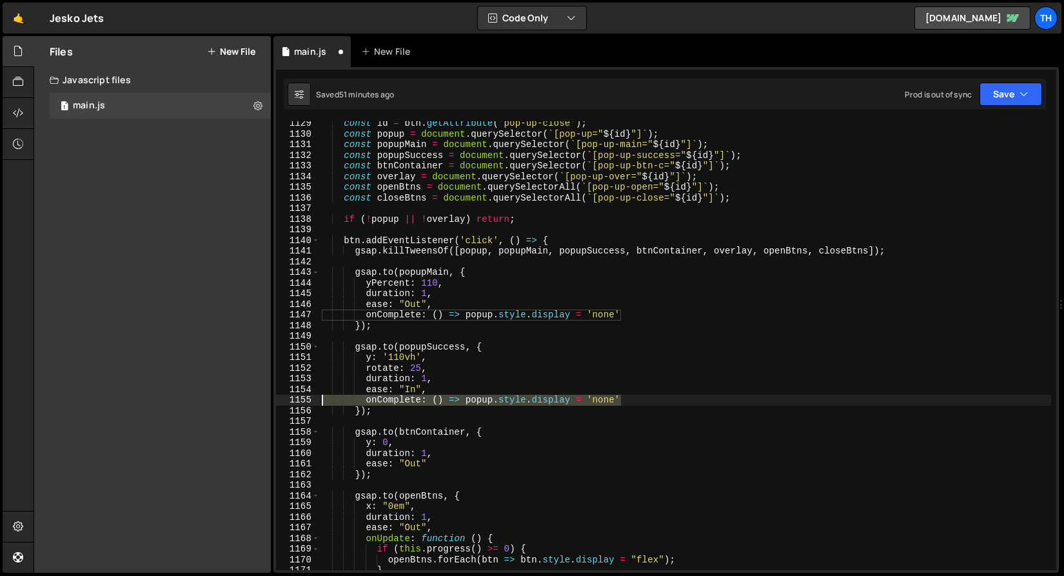
drag, startPoint x: 637, startPoint y: 399, endPoint x: 274, endPoint y: 398, distance: 362.9
click at [274, 398] on div "duration: 1, 1129 1130 1131 1132 1133 1134 1135 1136 1137 1138 1139 1140 1141 1…" at bounding box center [665, 319] width 785 height 505
type textarea "onComplete: () => popup.style.display = 'none'"
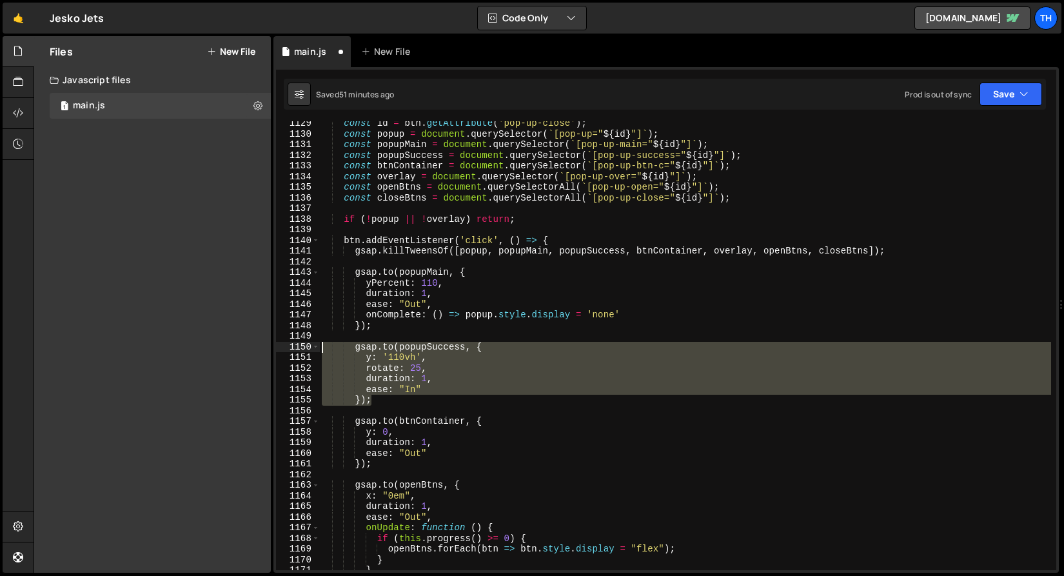
drag, startPoint x: 385, startPoint y: 402, endPoint x: 255, endPoint y: 349, distance: 141.4
click at [255, 349] on div "Files New File Javascript files 1 main.js 0 CSS files Copy share link Edit File…" at bounding box center [549, 304] width 1030 height 537
type textarea "gsap.to(popupSuccess, { y: '110vh',"
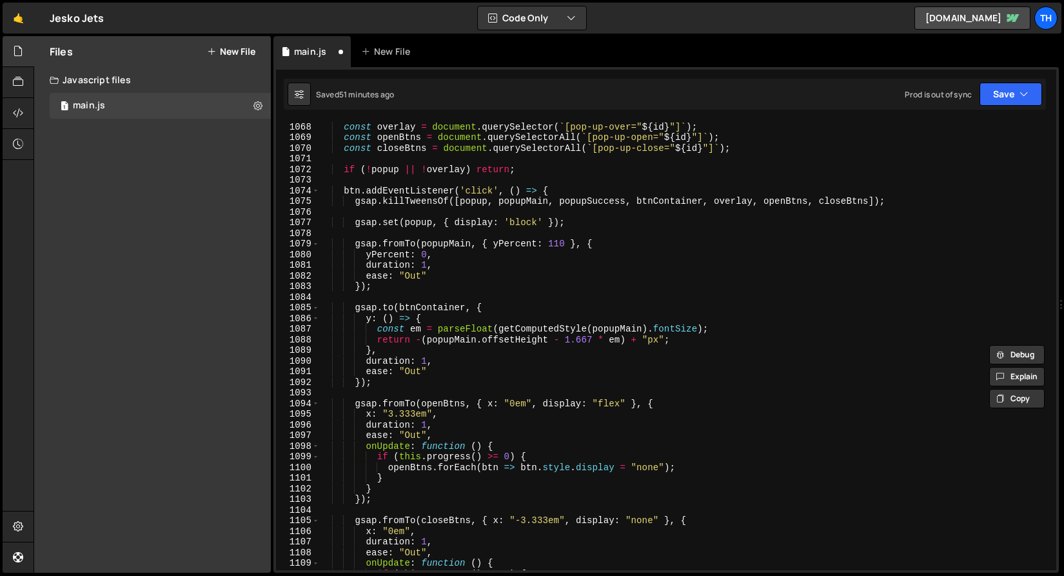
scroll to position [712, 0]
click at [422, 298] on div "const btnContainer = document . querySelector ( ` [pop-up-btn-c=" ${ id } "] ` …" at bounding box center [685, 346] width 732 height 470
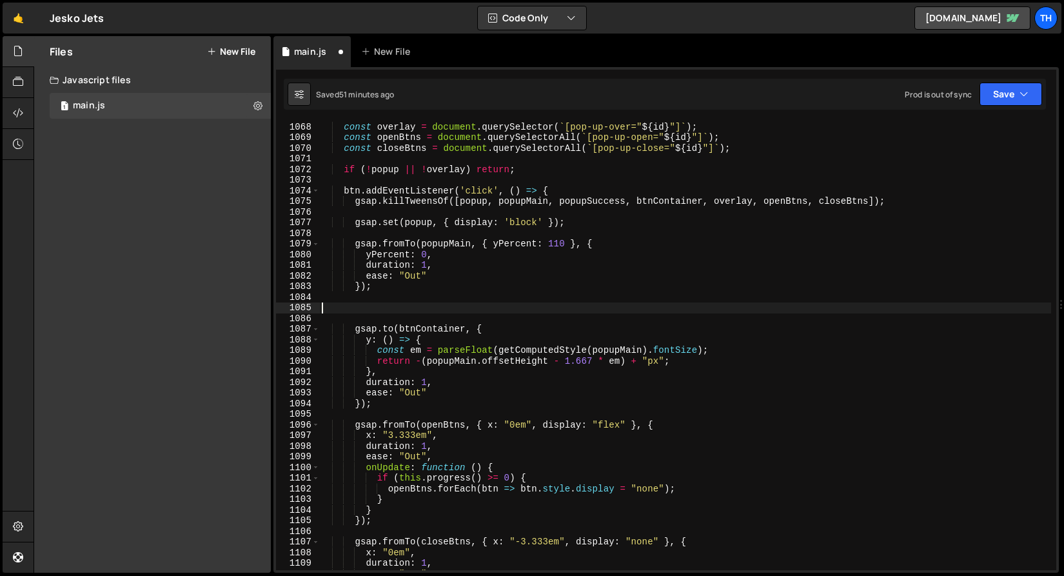
paste textarea "});"
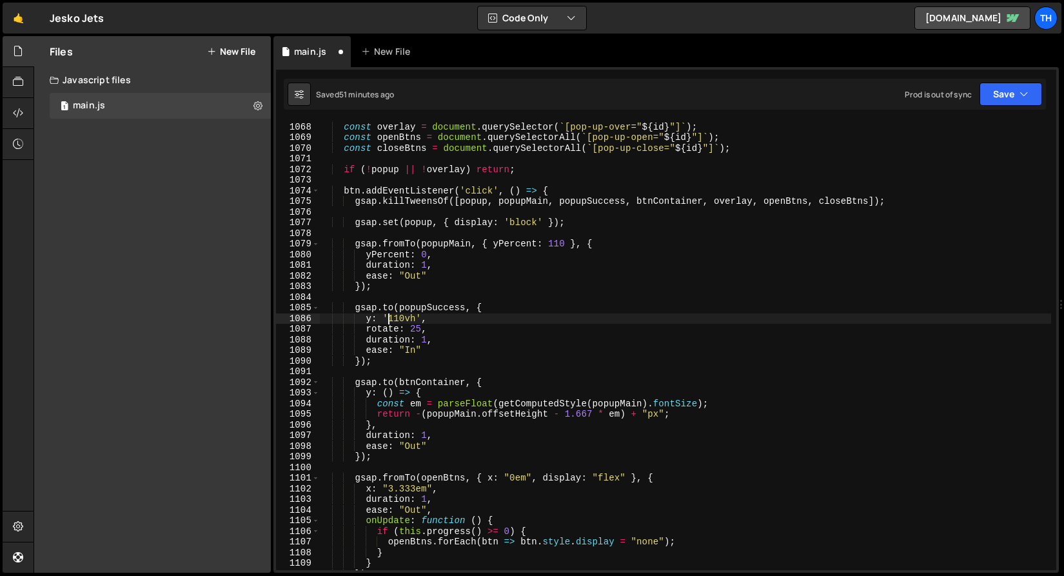
click at [388, 318] on div "const btnContainer = document . querySelector ( ` [pop-up-btn-c=" ${ id } "] ` …" at bounding box center [685, 346] width 732 height 470
drag, startPoint x: 416, startPoint y: 317, endPoint x: 389, endPoint y: 317, distance: 27.1
click at [389, 317] on div "const btnContainer = document . querySelector ( ` [pop-up-btn-c=" ${ id } "] ` …" at bounding box center [685, 346] width 732 height 470
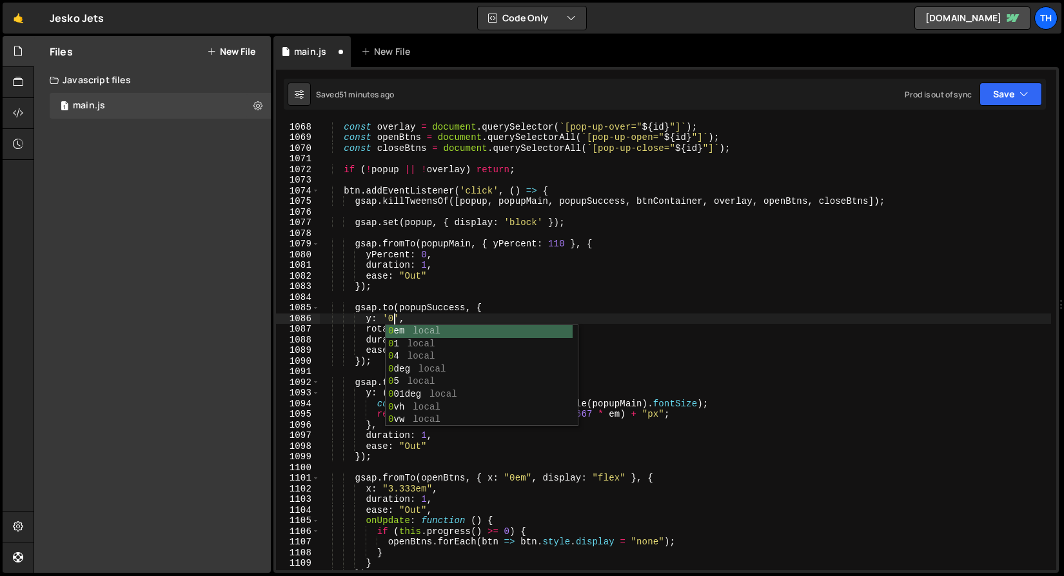
scroll to position [0, 5]
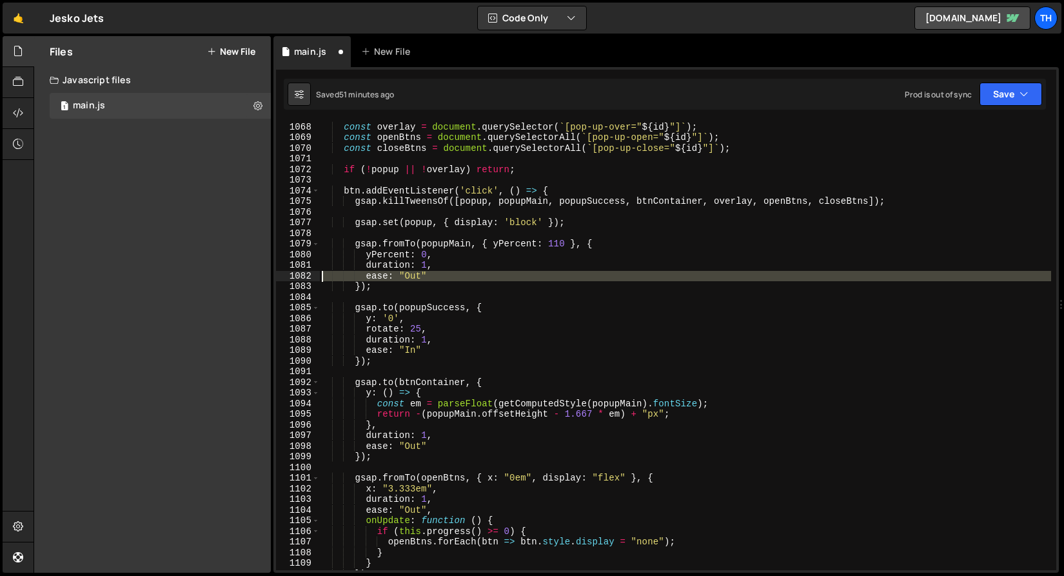
click at [291, 272] on div "1082" at bounding box center [298, 276] width 44 height 11
click at [422, 332] on div "const btnContainer = document . querySelector ( ` [pop-up-btn-c=" ${ id } "] ` …" at bounding box center [685, 346] width 732 height 470
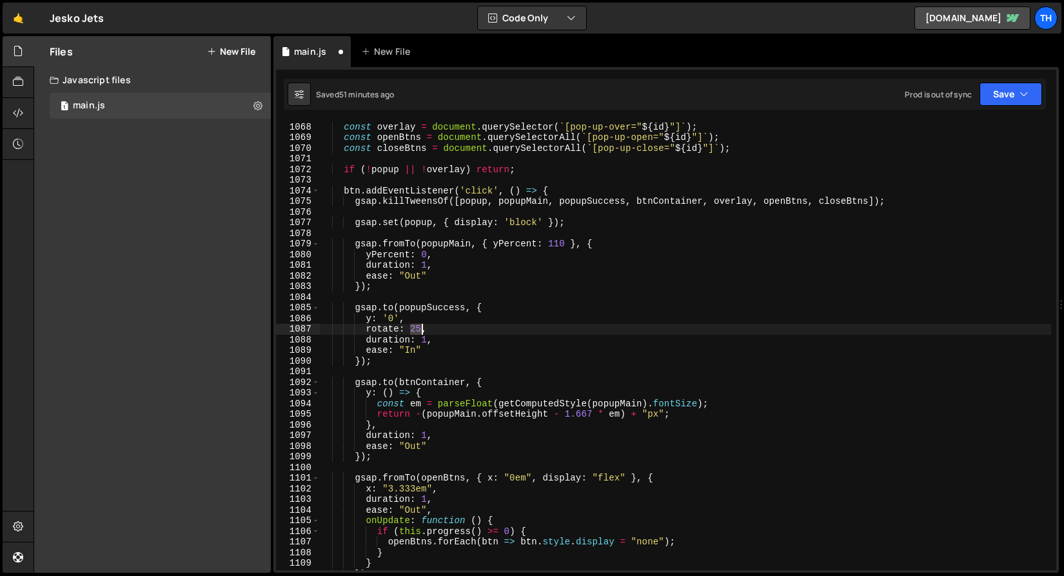
click at [422, 332] on div "const btnContainer = document . querySelector ( ` [pop-up-btn-c=" ${ id } "] ` …" at bounding box center [685, 346] width 732 height 470
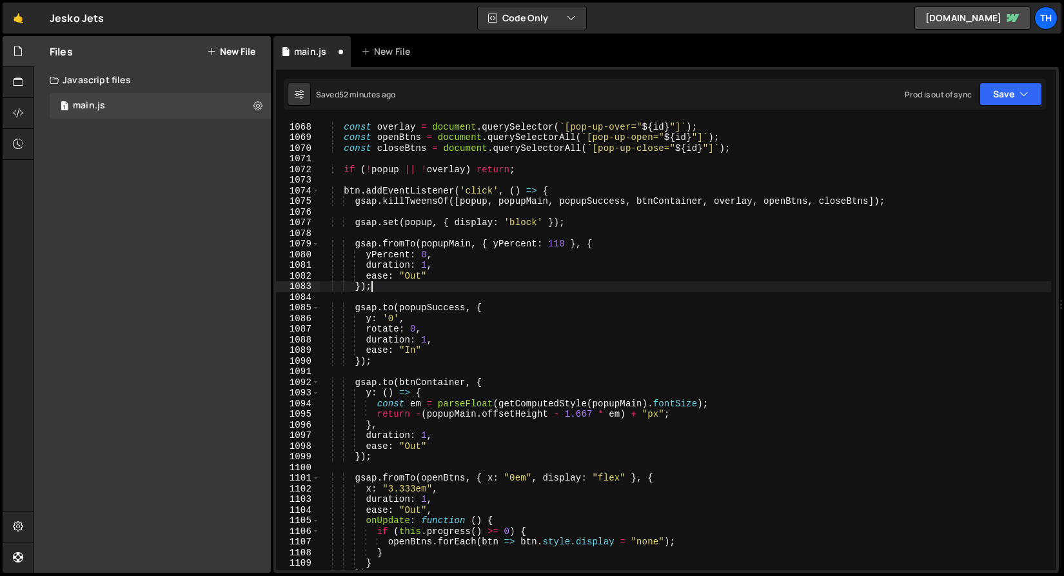
click at [436, 288] on div "const btnContainer = document . querySelector ( ` [pop-up-btn-c=" ${ id } "] ` …" at bounding box center [685, 346] width 732 height 470
click at [409, 352] on div "const btnContainer = document . querySelector ( ` [pop-up-btn-c=" ${ id } "] ` …" at bounding box center [685, 346] width 732 height 470
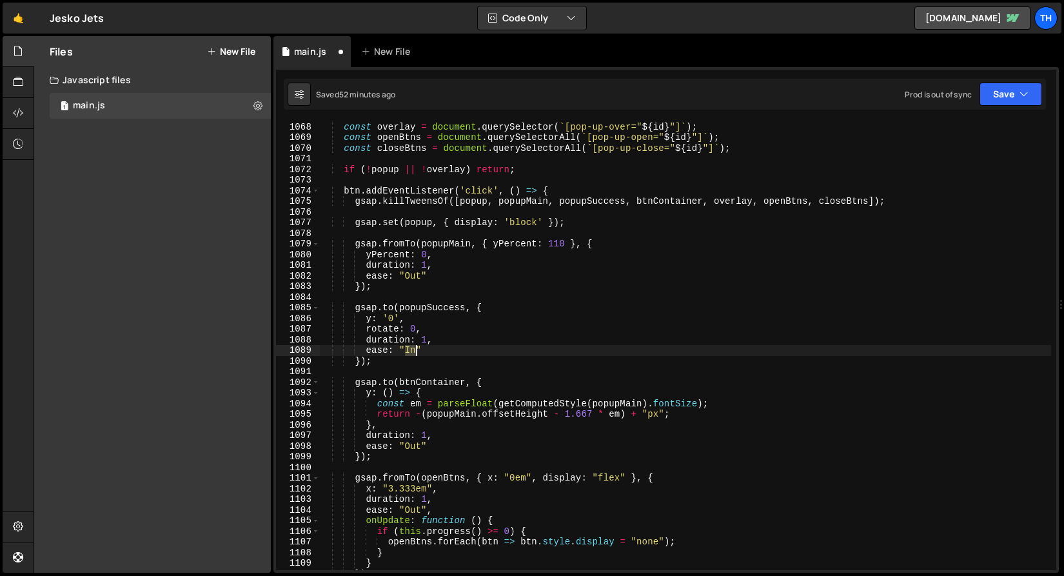
click at [409, 352] on div "const btnContainer = document . querySelector ( ` [pop-up-btn-c=" ${ id } "] ` …" at bounding box center [685, 346] width 732 height 470
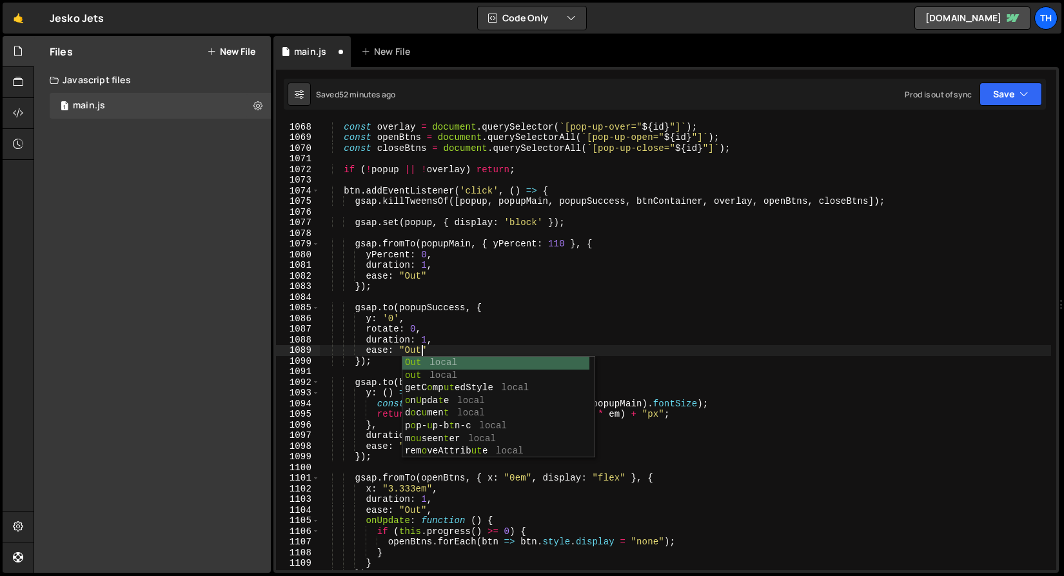
scroll to position [0, 6]
click at [654, 242] on div "const btnContainer = document . querySelector ( ` [pop-up-btn-c=" ${ id } "] ` …" at bounding box center [685, 346] width 732 height 470
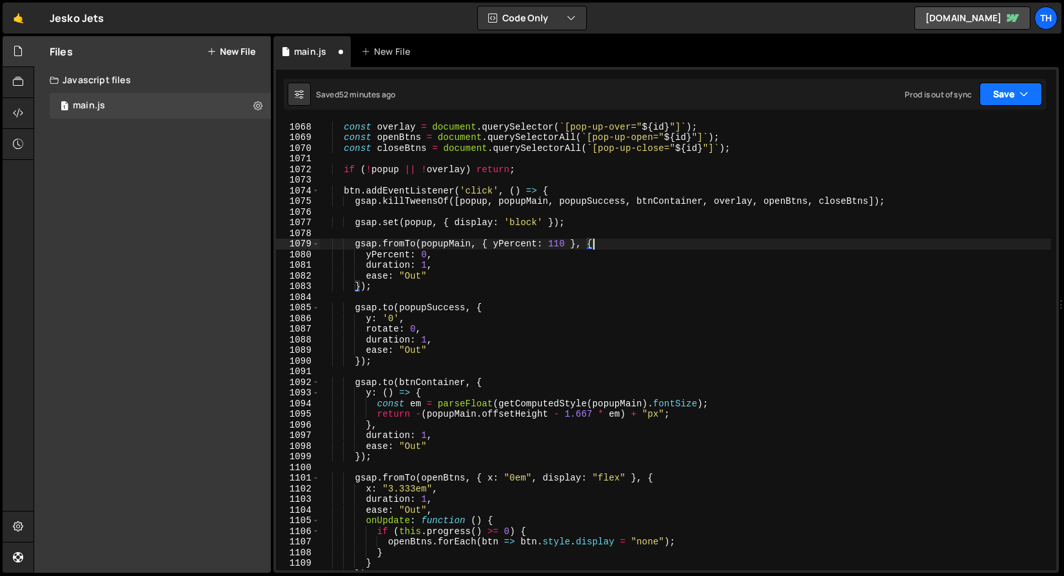
type textarea "gsap.fromTo(popupMain, { yPercent: 110 }, {"
click at [995, 99] on button "Save" at bounding box center [1010, 94] width 63 height 23
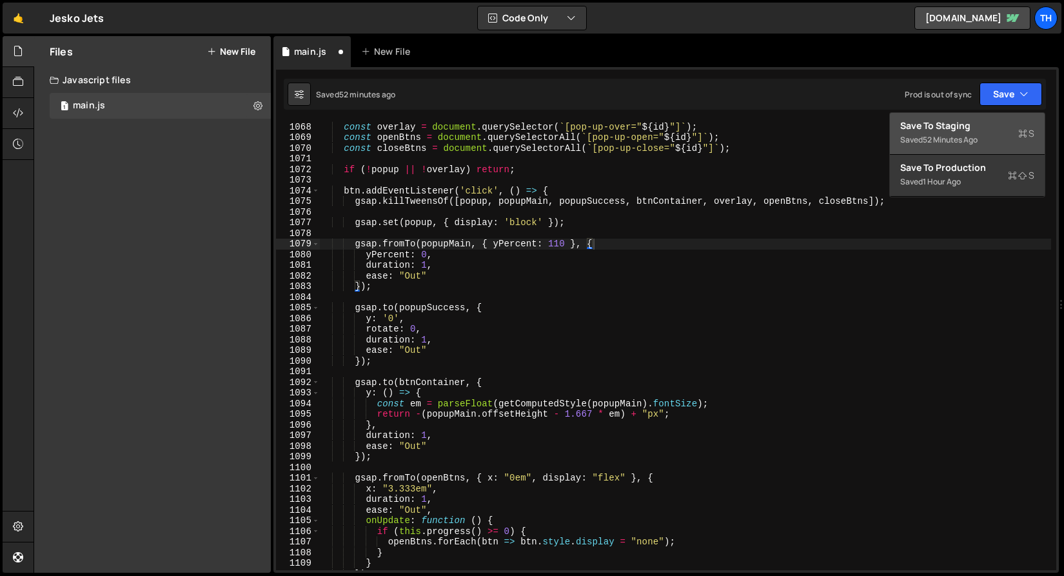
click at [986, 120] on div "Save to Staging S" at bounding box center [967, 125] width 134 height 13
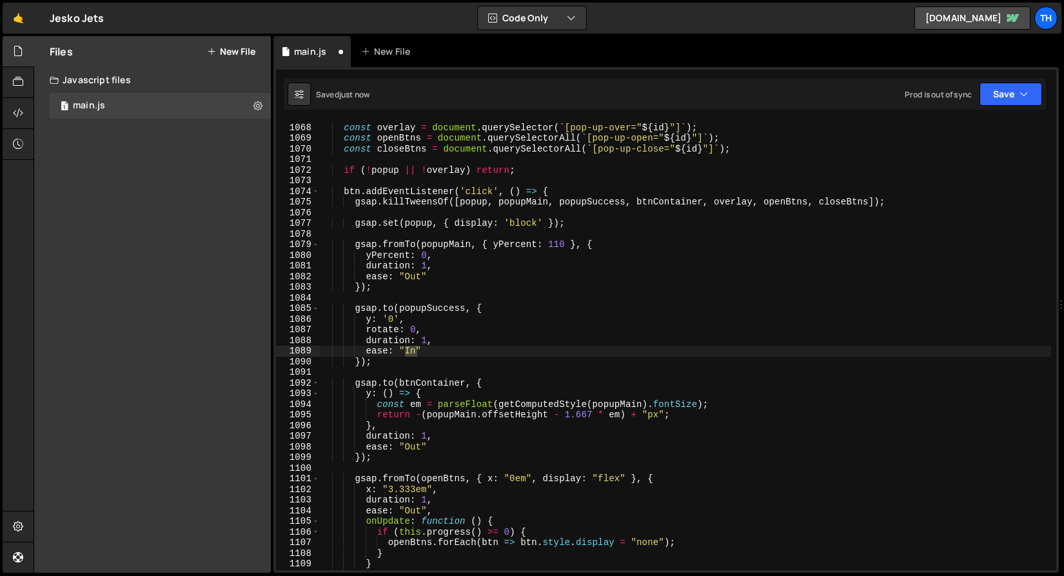
scroll to position [712, 0]
click at [1006, 104] on button "Save" at bounding box center [1010, 94] width 63 height 23
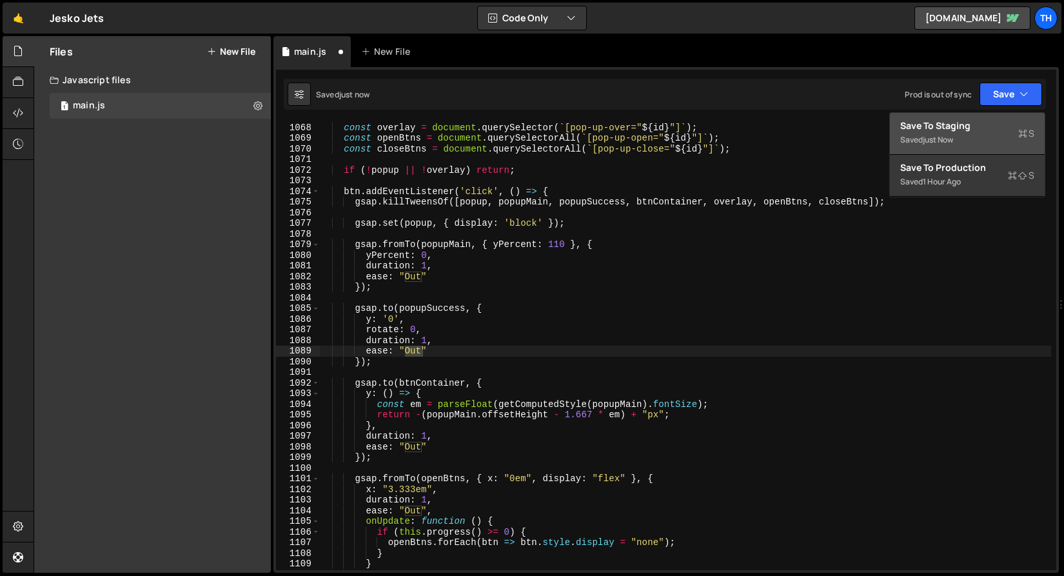
click at [984, 128] on div "Save to Staging S" at bounding box center [967, 125] width 134 height 13
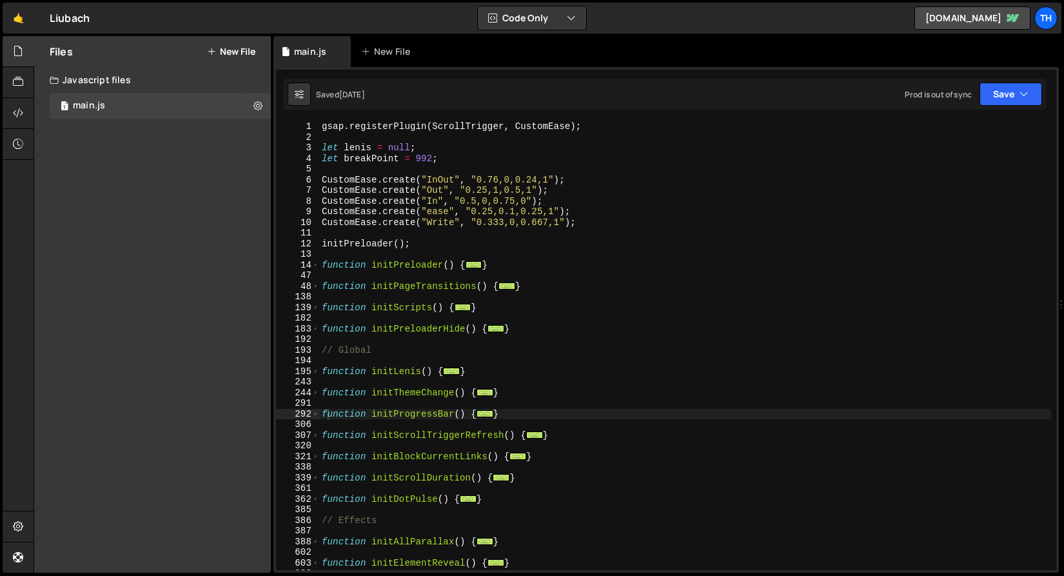
scroll to position [3407, 0]
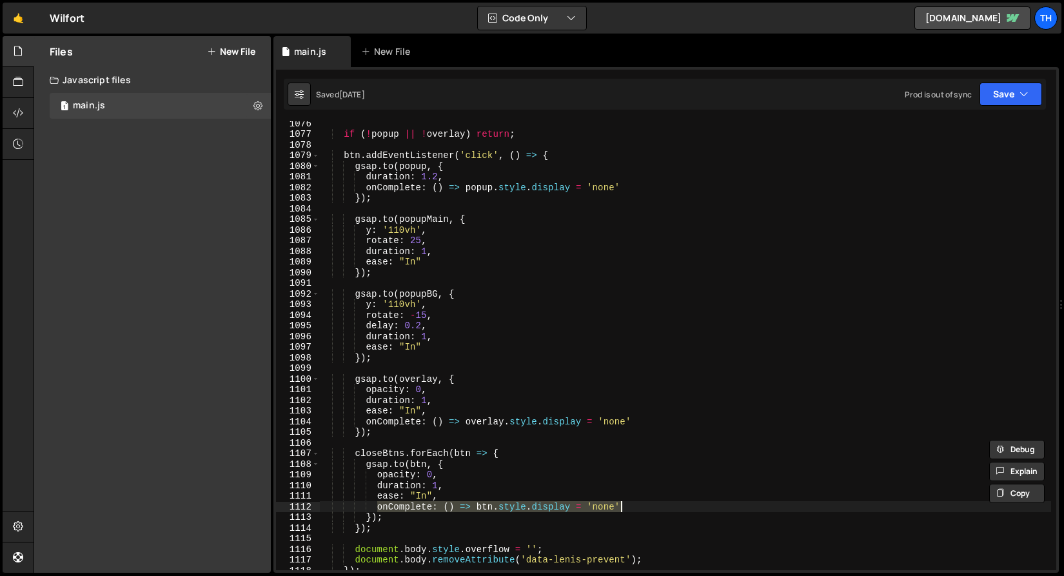
scroll to position [1205, 0]
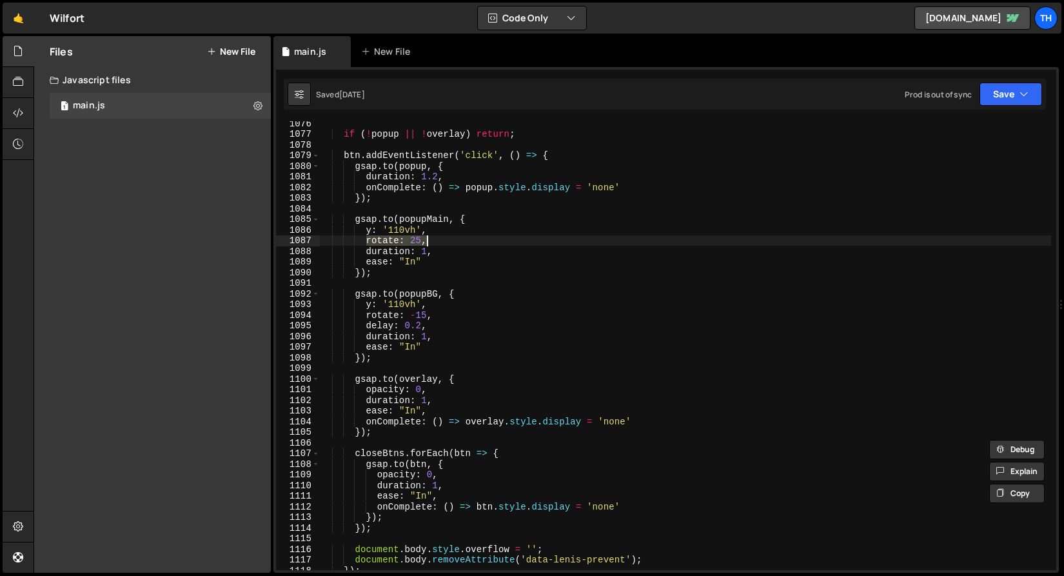
drag, startPoint x: 369, startPoint y: 239, endPoint x: 433, endPoint y: 235, distance: 63.9
click at [433, 235] on div "if ( ! popup || ! overlay ) return ; btn . addEventListener ( 'click' , ( ) => …" at bounding box center [685, 353] width 732 height 470
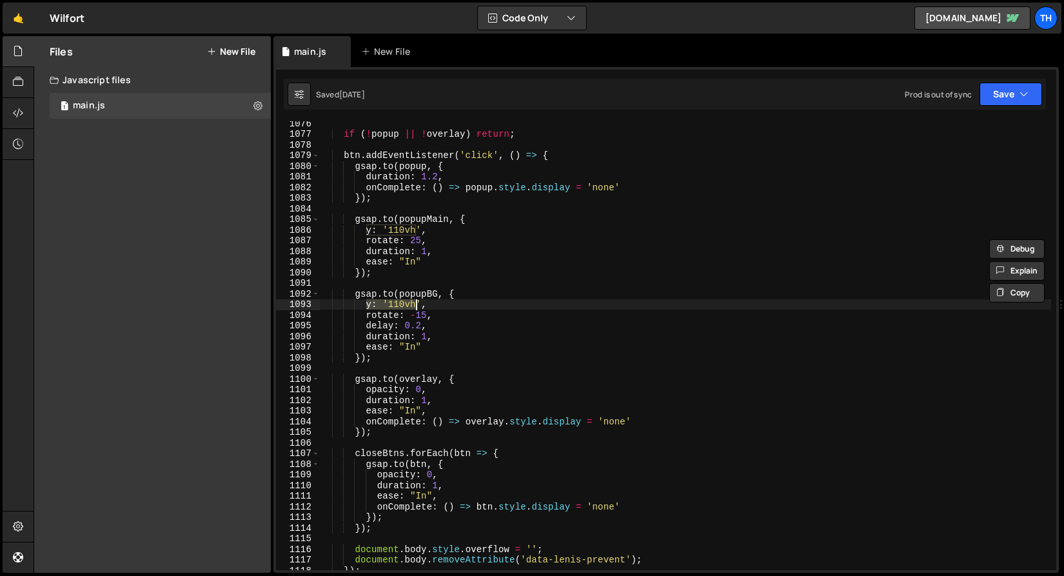
drag, startPoint x: 367, startPoint y: 306, endPoint x: 423, endPoint y: 306, distance: 56.1
click at [423, 306] on div "if ( ! popup || ! overlay ) return ; btn . addEventListener ( 'click' , ( ) => …" at bounding box center [685, 353] width 732 height 470
type textarea "y: '110vh',"
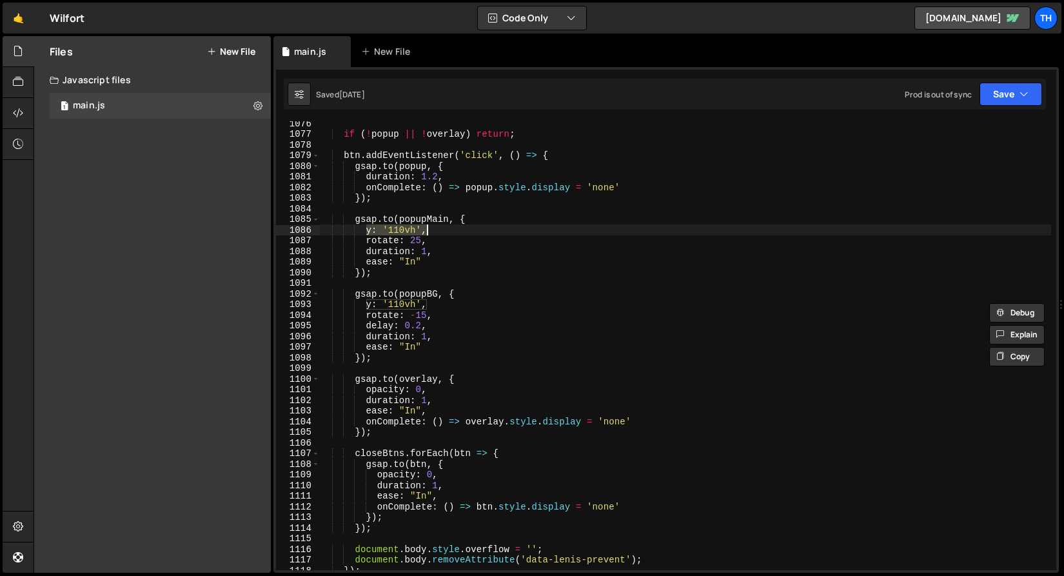
drag, startPoint x: 366, startPoint y: 230, endPoint x: 442, endPoint y: 228, distance: 76.1
click at [442, 228] on div "if ( ! popup || ! overlay ) return ; btn . addEventListener ( 'click' , ( ) => …" at bounding box center [685, 353] width 732 height 470
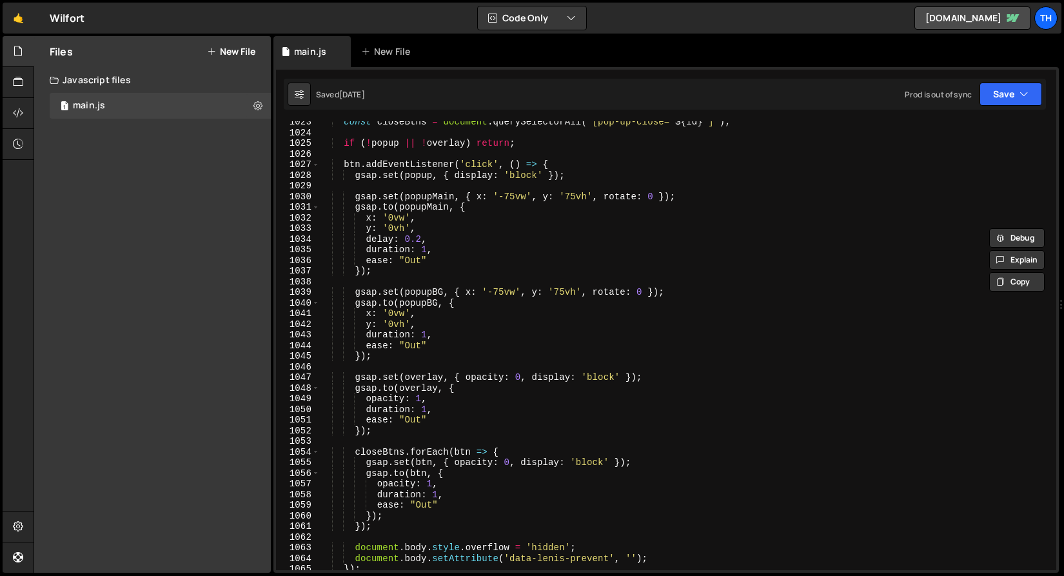
scroll to position [643, 0]
